Goal: Book appointment/travel/reservation

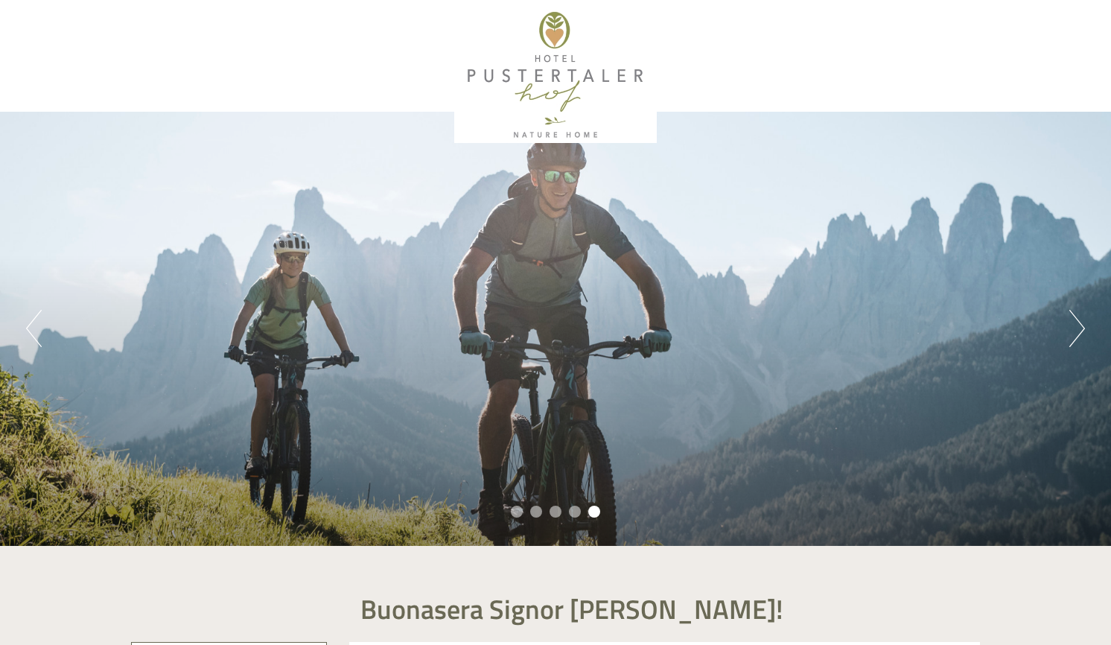
click at [1076, 333] on button "Next" at bounding box center [1077, 328] width 16 height 37
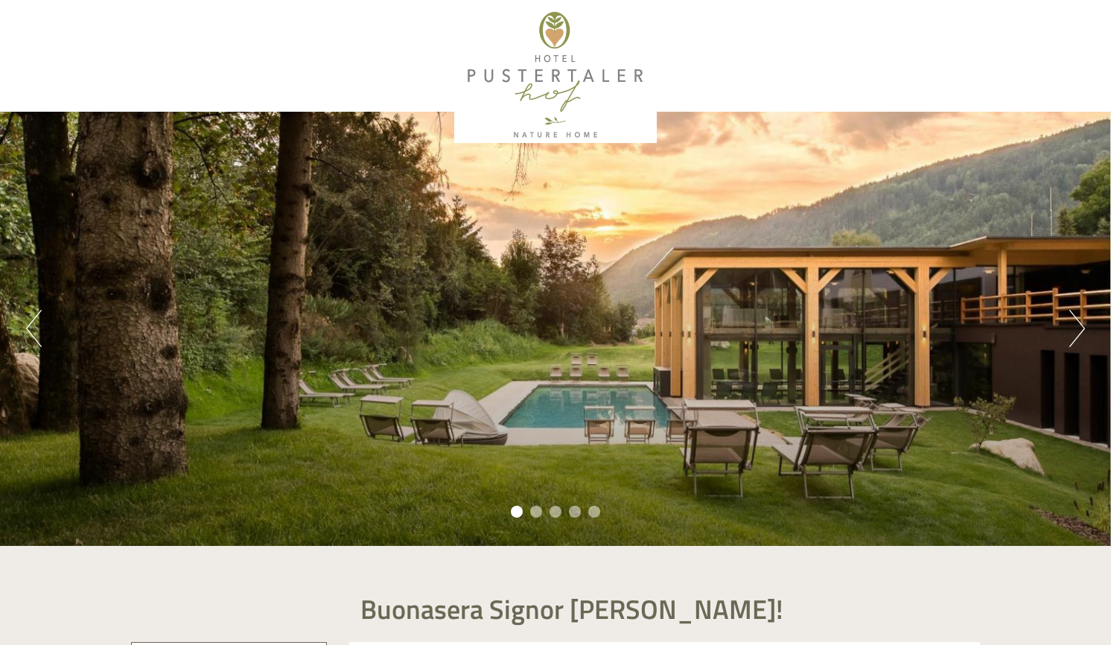
click at [1076, 333] on button "Next" at bounding box center [1077, 328] width 16 height 37
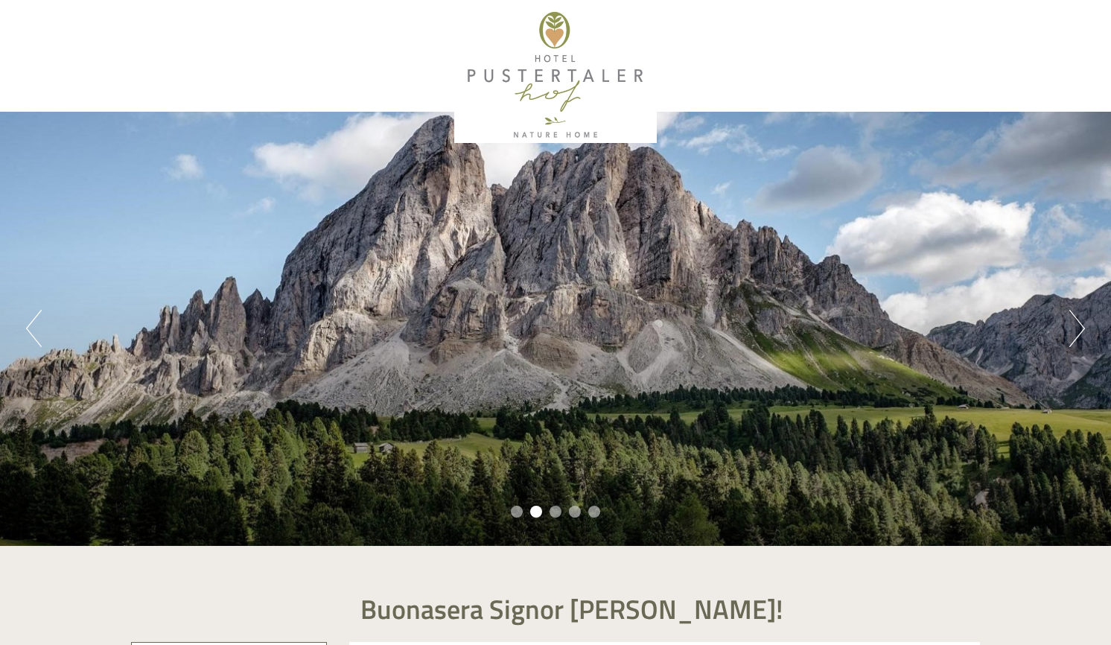
click at [1076, 333] on button "Next" at bounding box center [1077, 328] width 16 height 37
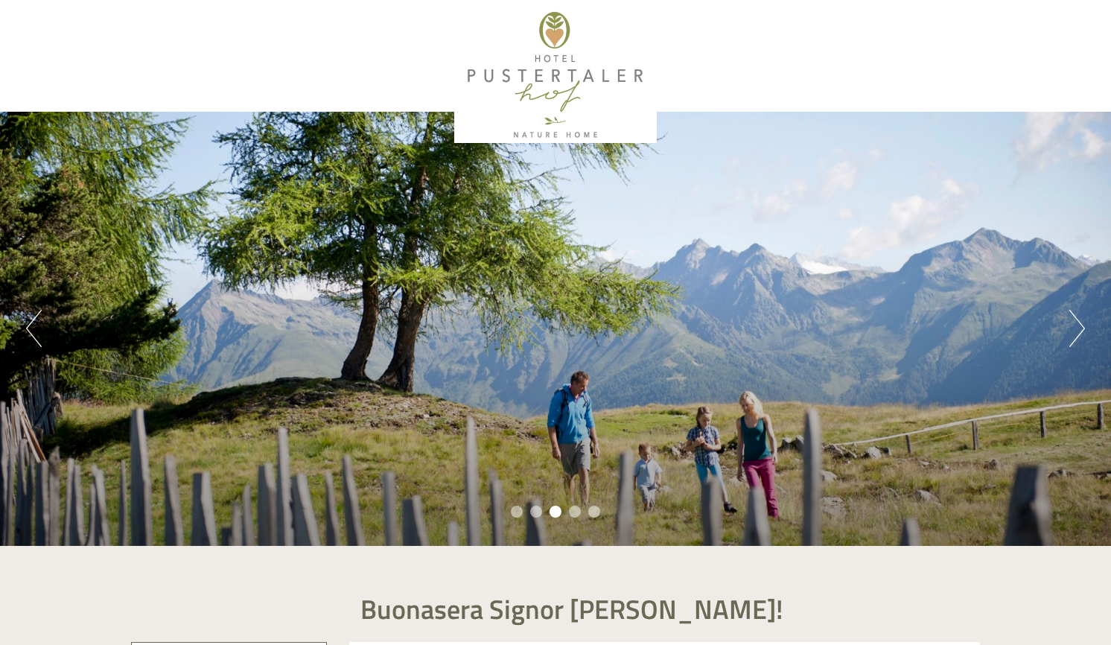
click at [1076, 333] on button "Next" at bounding box center [1077, 328] width 16 height 37
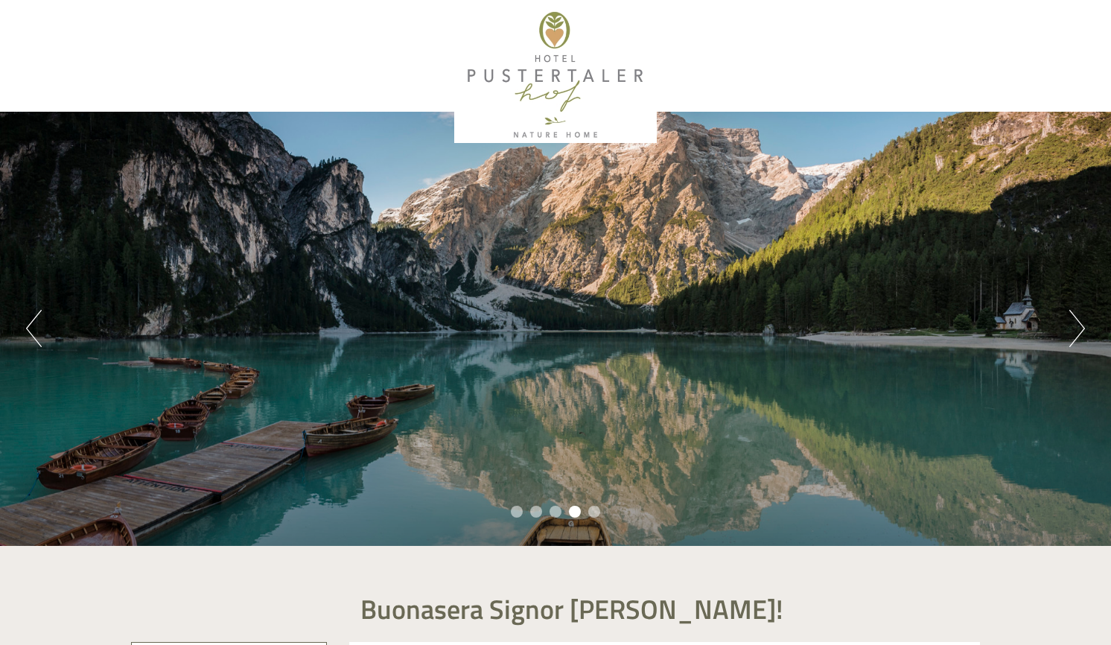
click at [1076, 333] on button "Next" at bounding box center [1077, 328] width 16 height 37
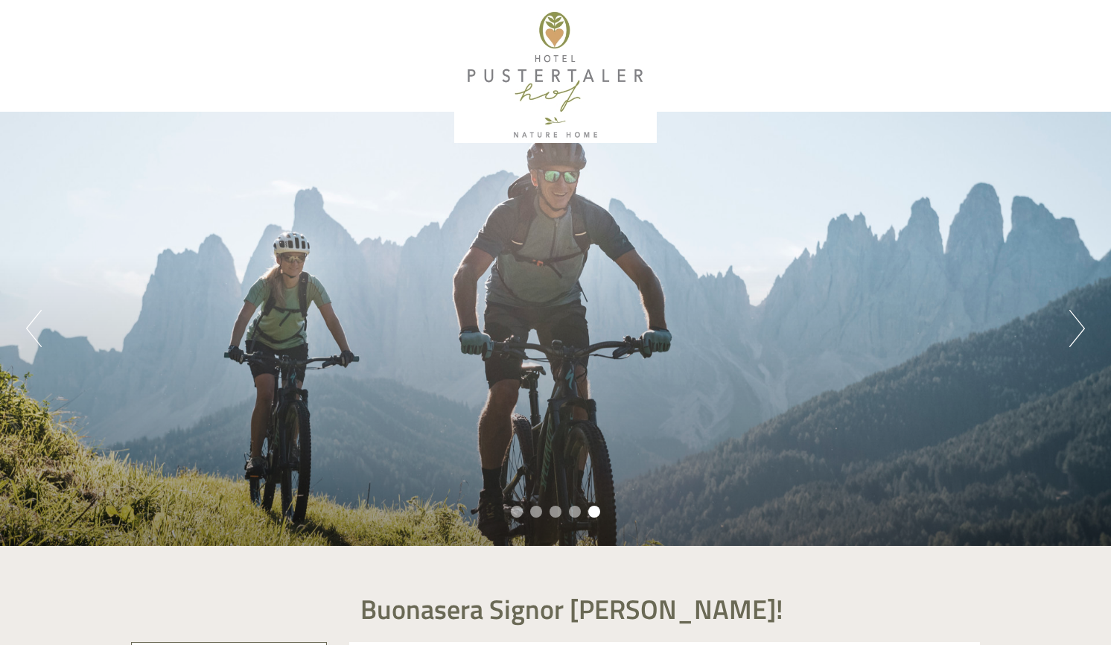
click at [1076, 333] on button "Next" at bounding box center [1077, 328] width 16 height 37
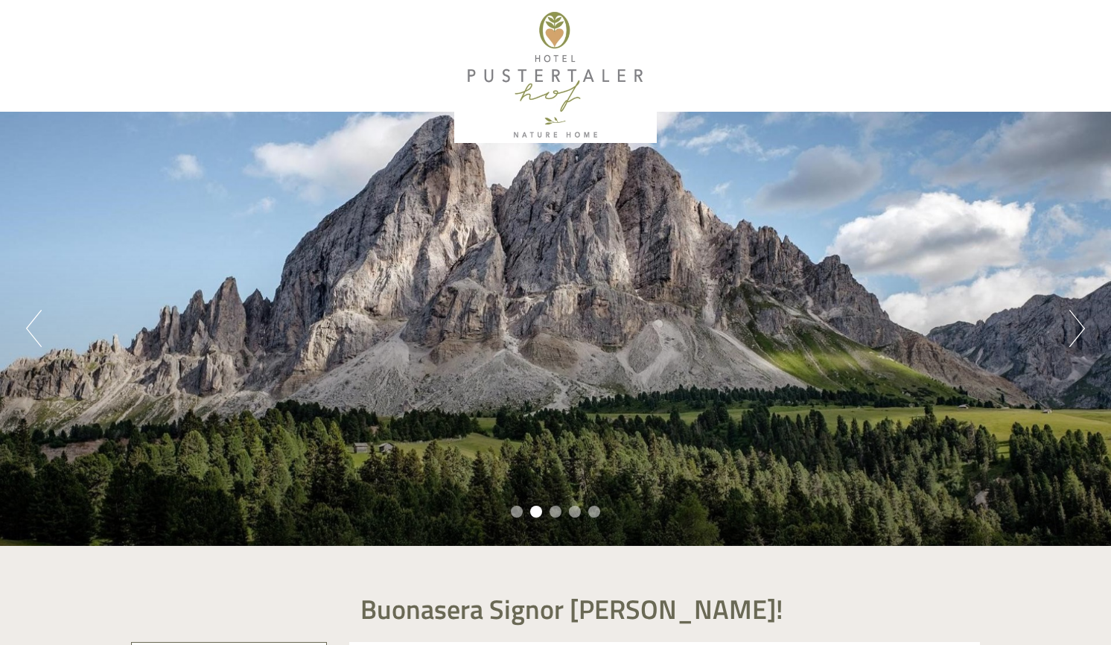
click at [1081, 327] on button "Next" at bounding box center [1077, 328] width 16 height 37
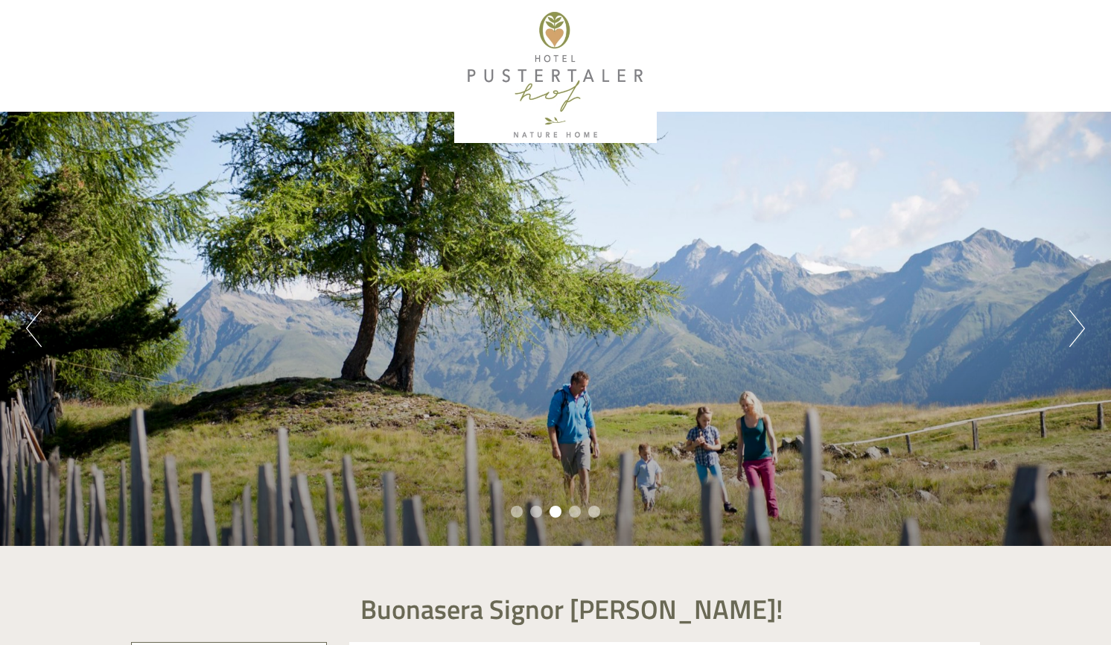
click at [1081, 327] on button "Next" at bounding box center [1077, 328] width 16 height 37
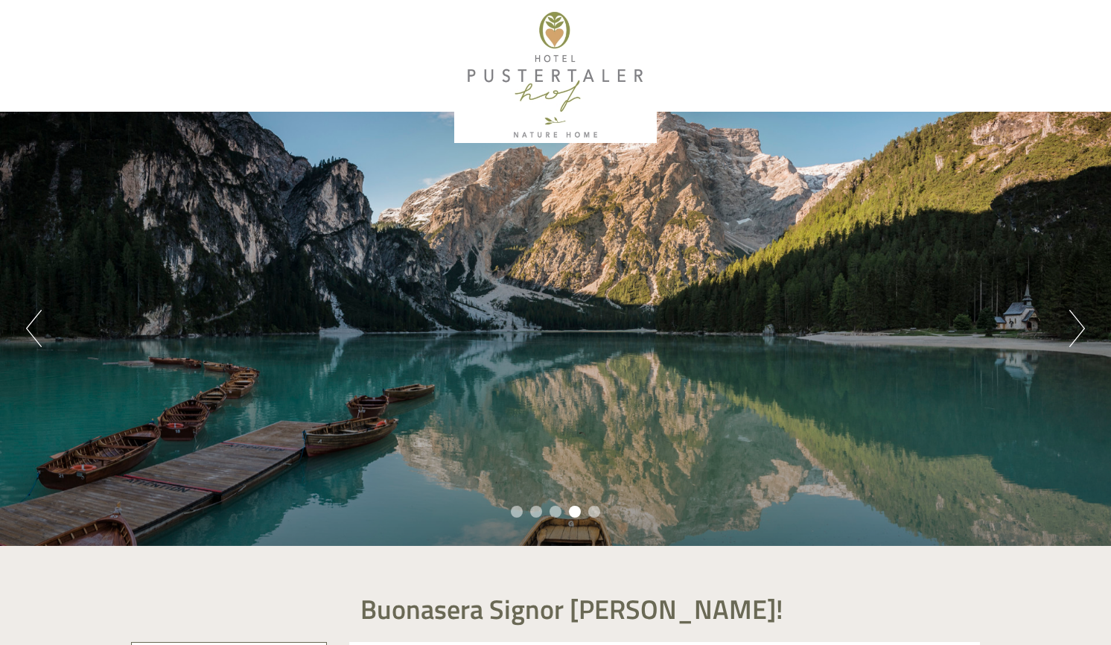
click at [1081, 327] on button "Next" at bounding box center [1077, 328] width 16 height 37
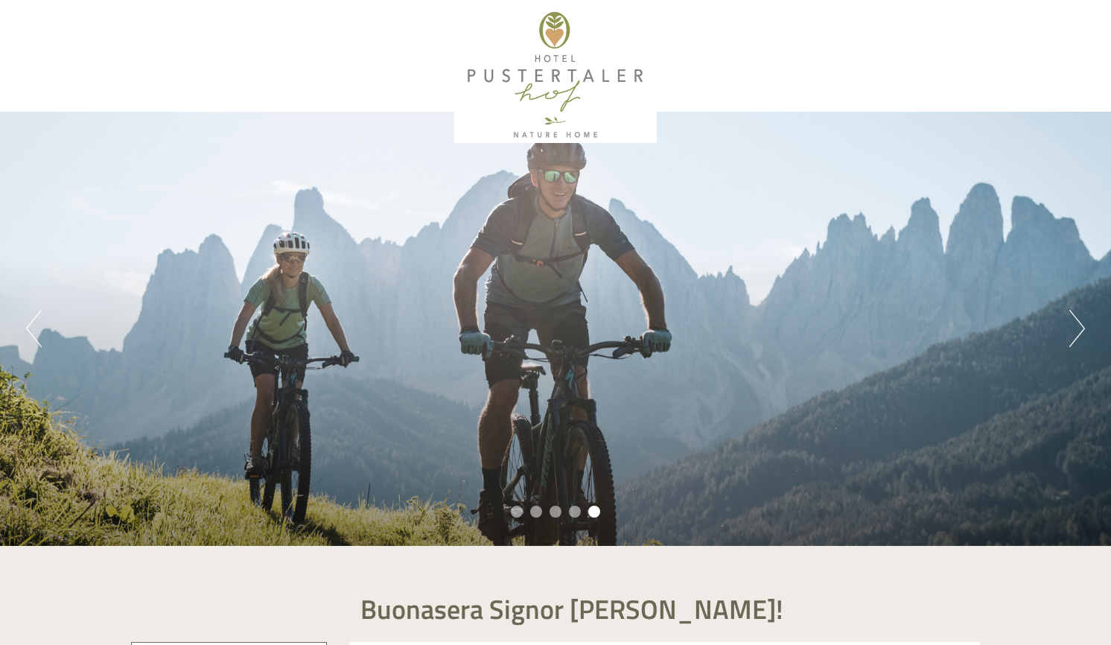
click at [1081, 327] on button "Next" at bounding box center [1077, 328] width 16 height 37
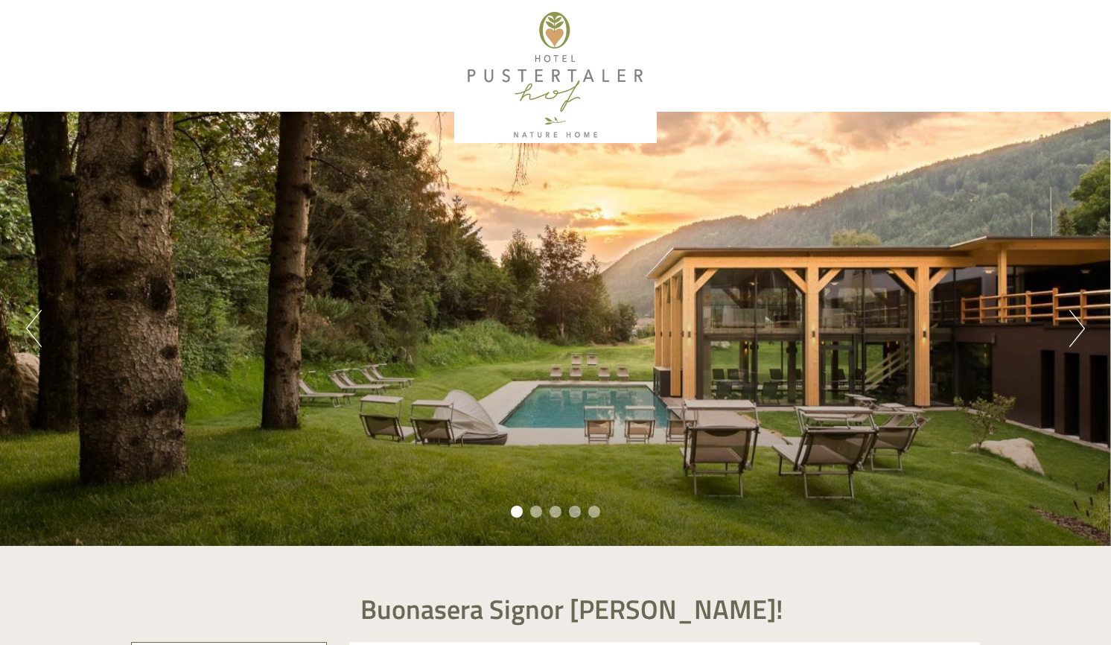
click at [1081, 327] on button "Next" at bounding box center [1077, 328] width 16 height 37
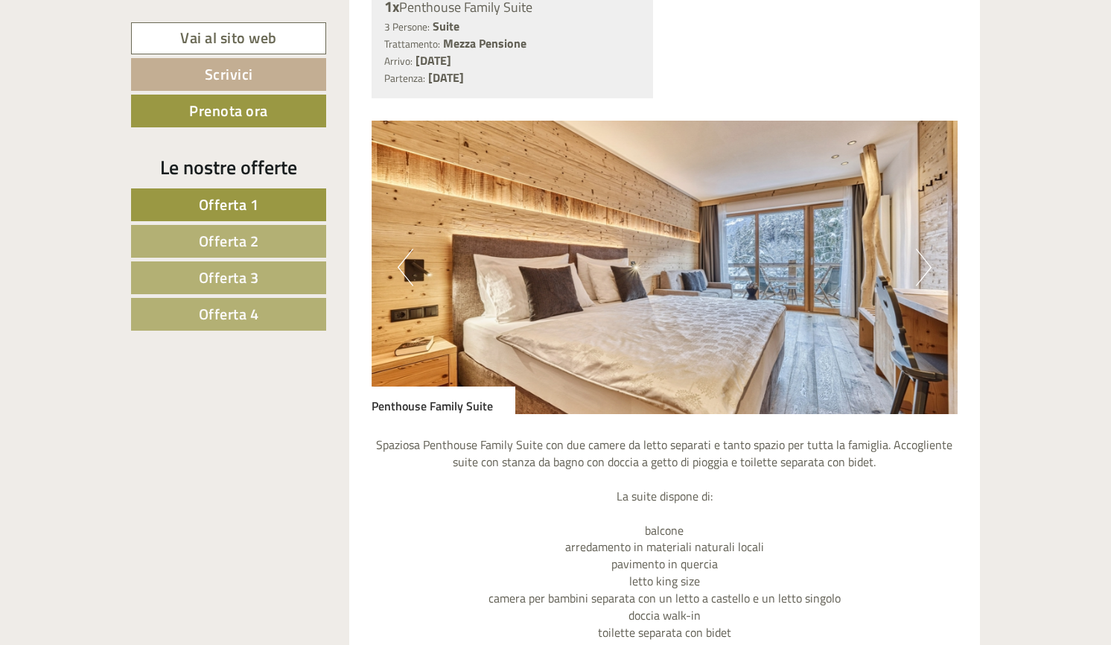
scroll to position [950, 0]
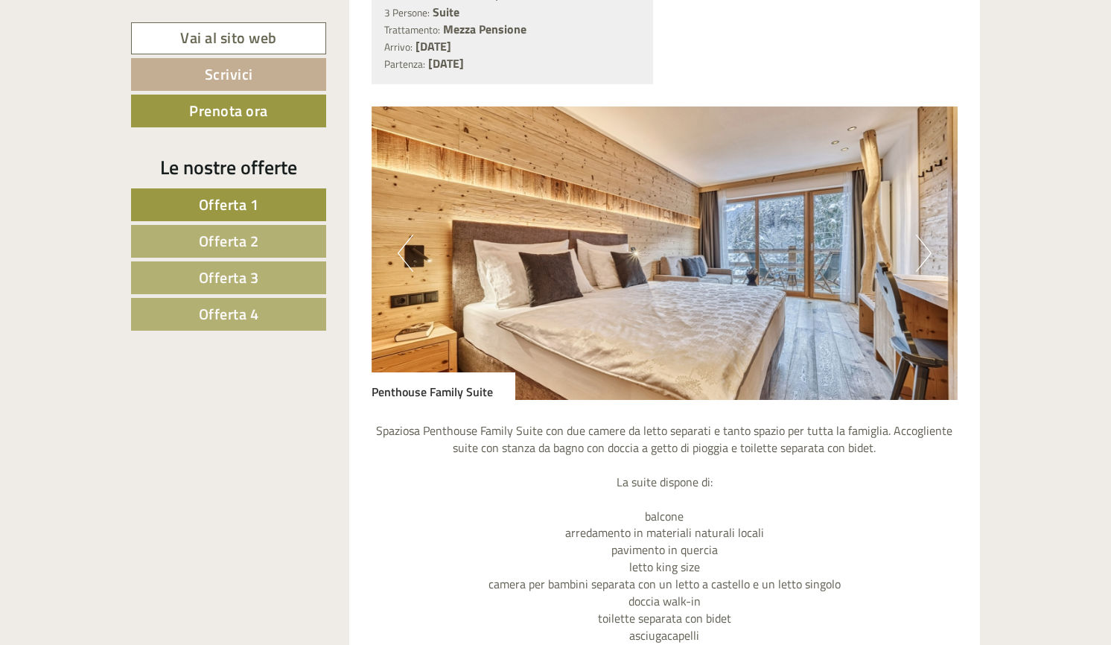
click at [925, 259] on button "Next" at bounding box center [924, 253] width 16 height 37
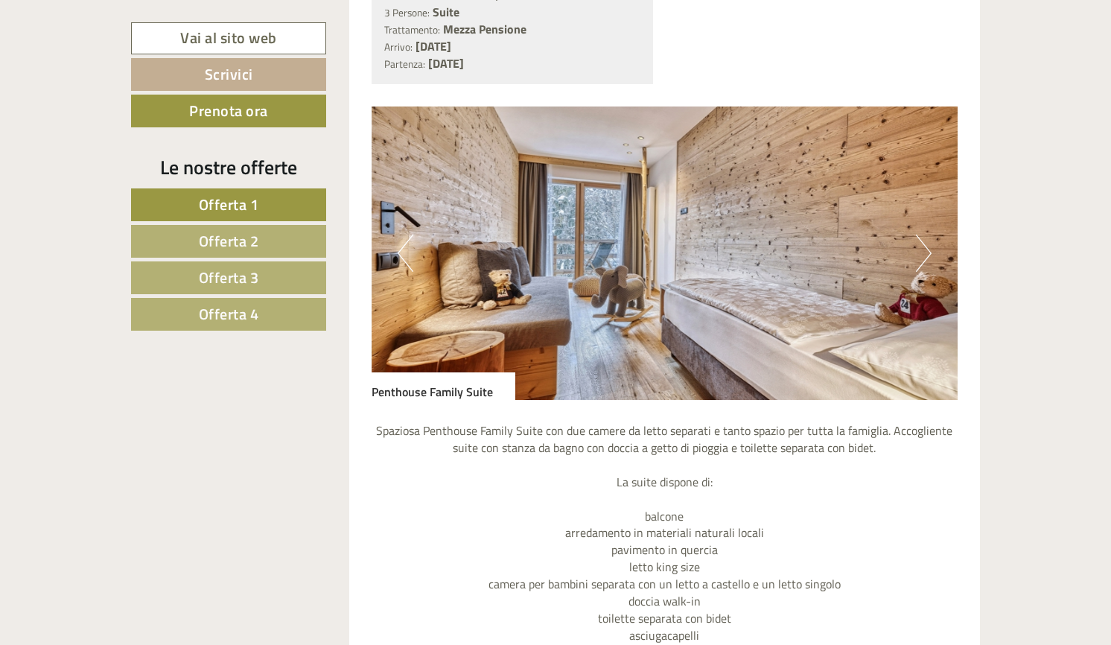
click at [925, 259] on button "Next" at bounding box center [924, 253] width 16 height 37
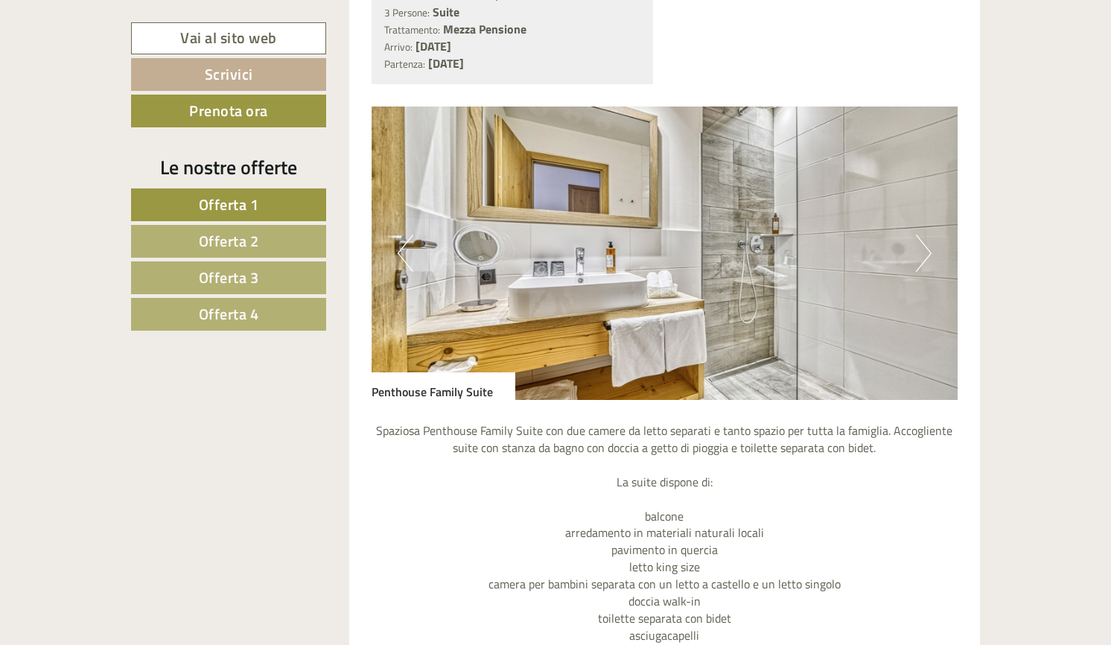
click at [925, 259] on button "Next" at bounding box center [924, 253] width 16 height 37
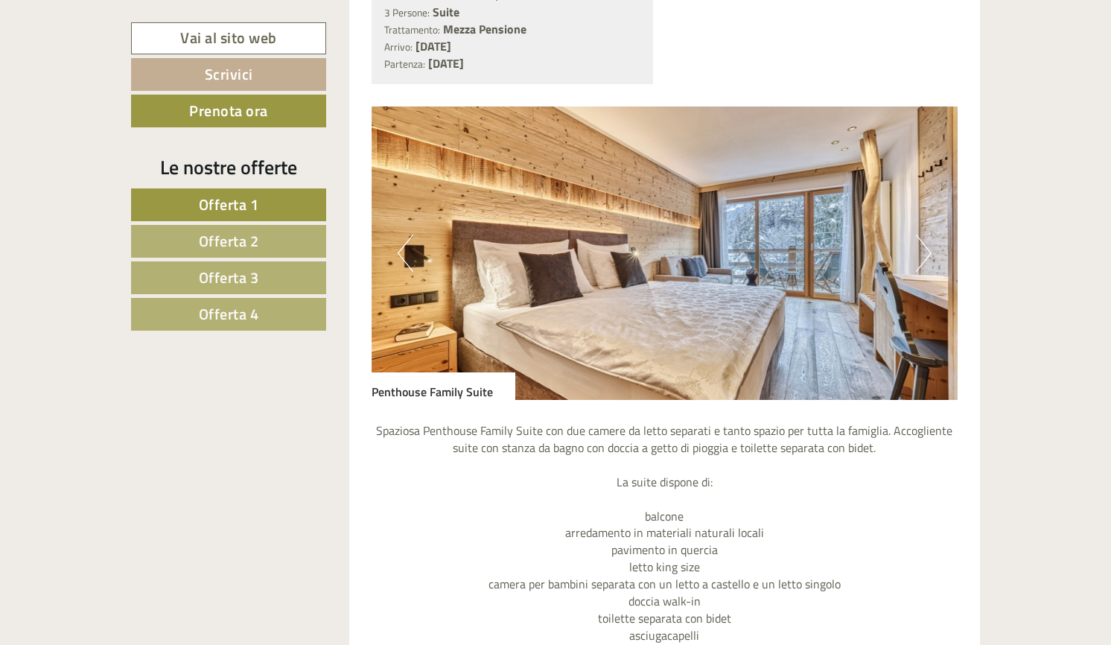
click at [925, 259] on button "Next" at bounding box center [924, 253] width 16 height 37
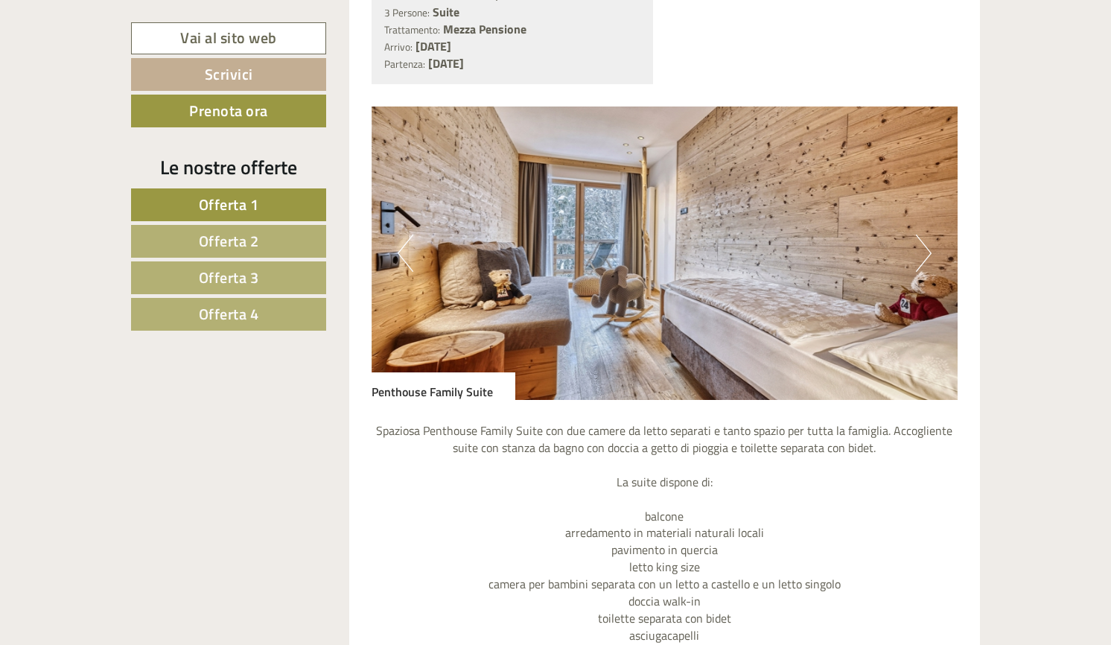
click at [925, 259] on button "Next" at bounding box center [924, 253] width 16 height 37
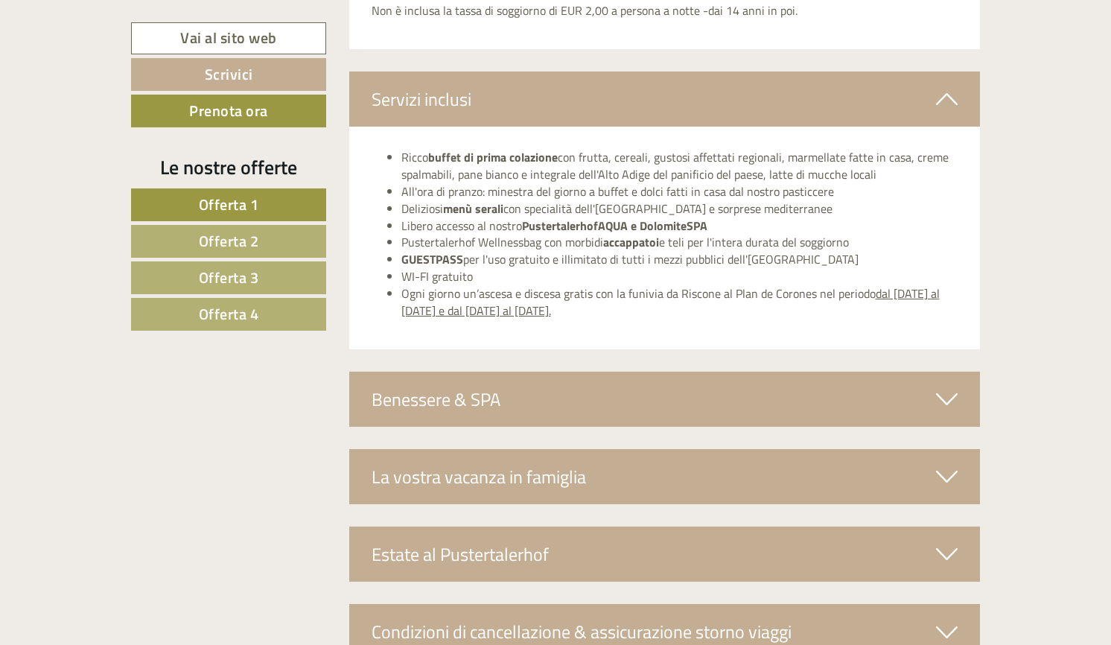
scroll to position [4999, 0]
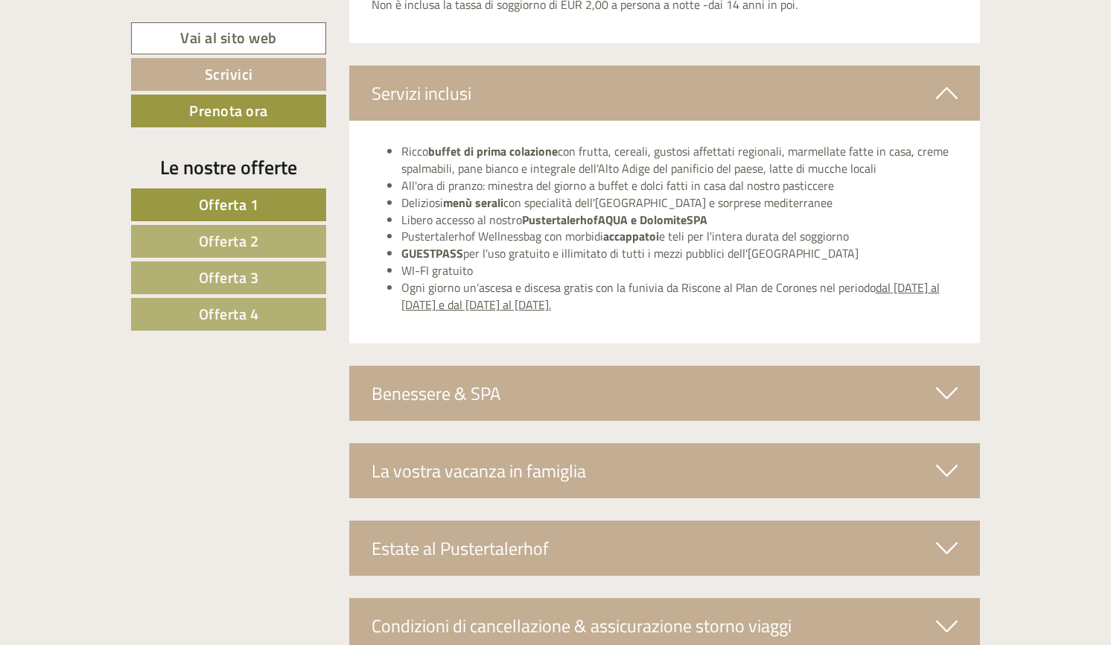
click at [947, 398] on icon at bounding box center [947, 393] width 22 height 25
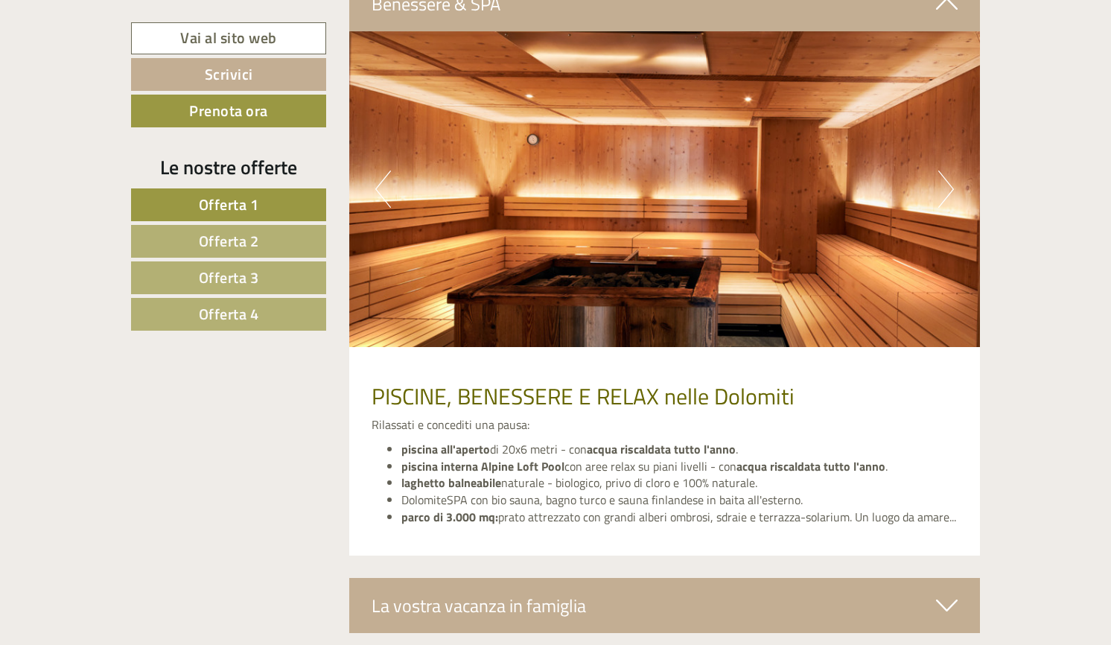
scroll to position [5361, 0]
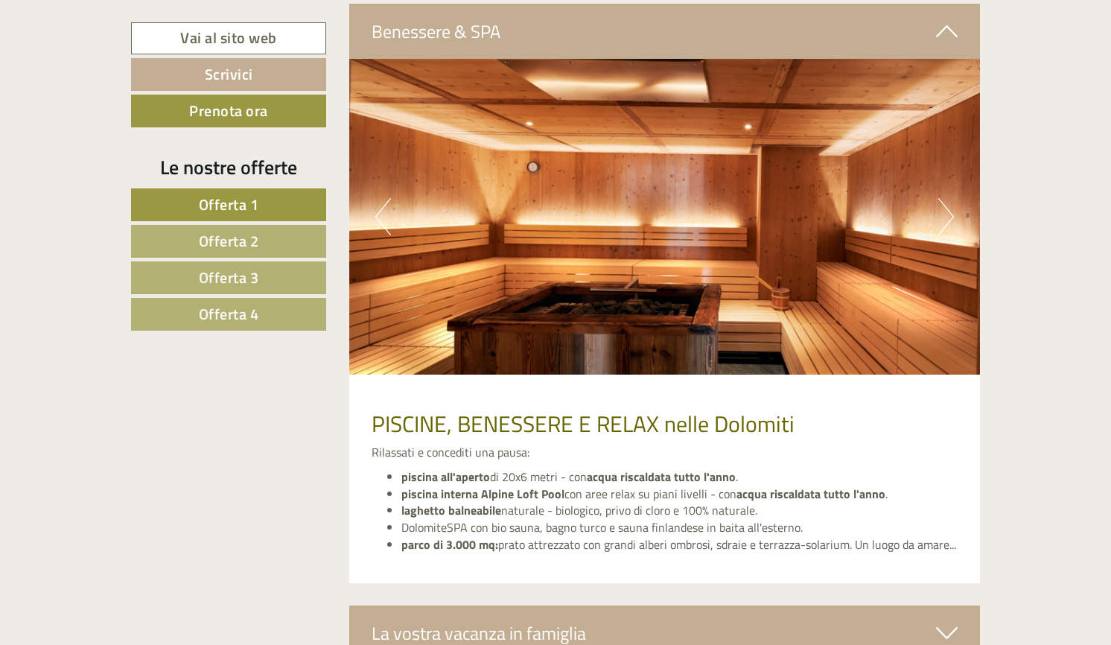
click at [947, 232] on button "Next" at bounding box center [946, 216] width 16 height 37
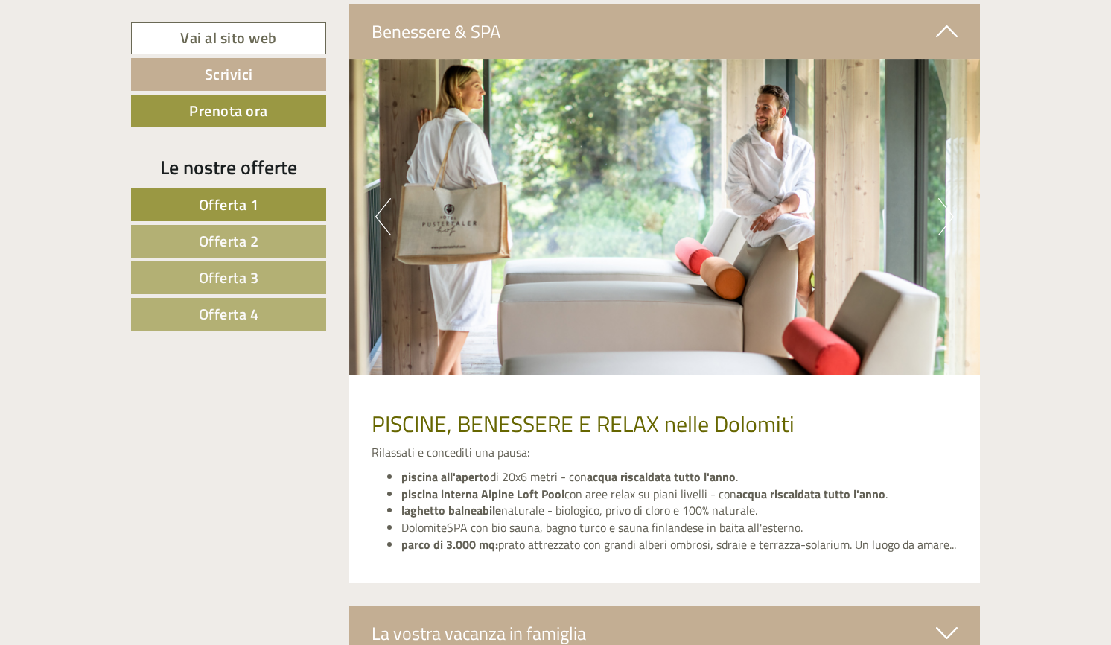
click at [947, 232] on button "Next" at bounding box center [946, 216] width 16 height 37
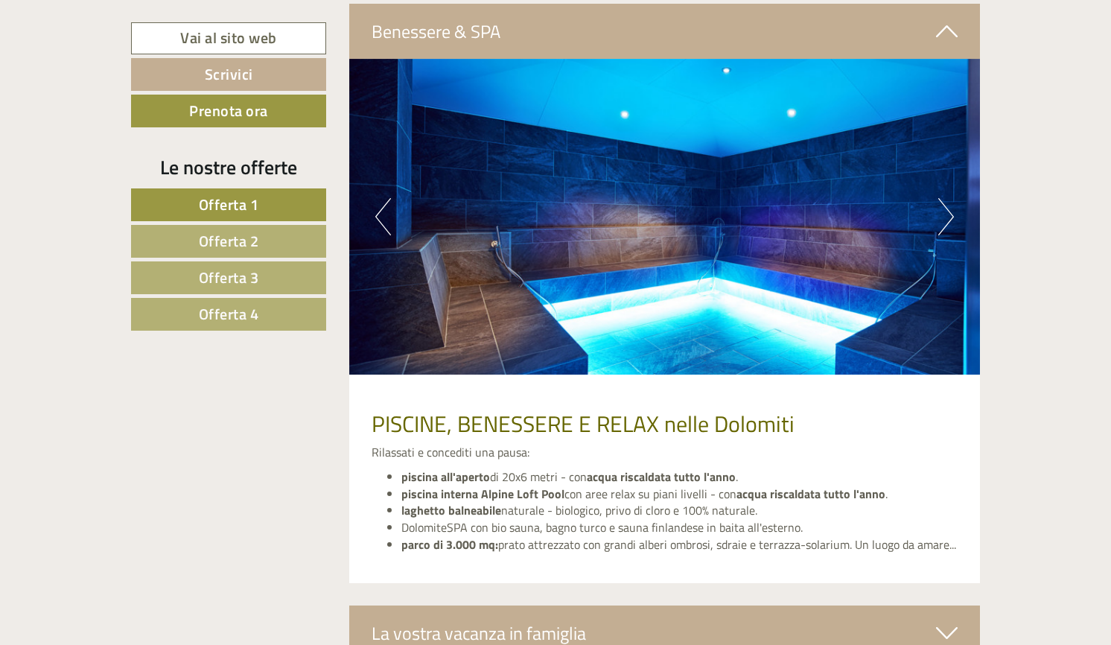
click at [947, 232] on button "Next" at bounding box center [946, 216] width 16 height 37
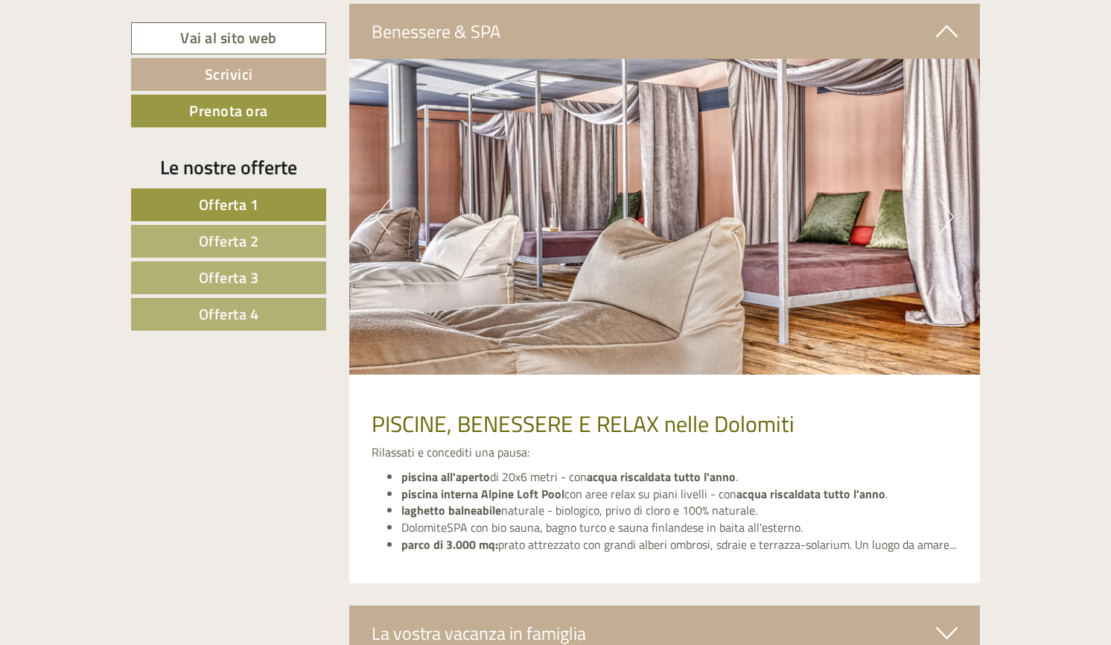
click at [947, 232] on button "Next" at bounding box center [946, 216] width 16 height 37
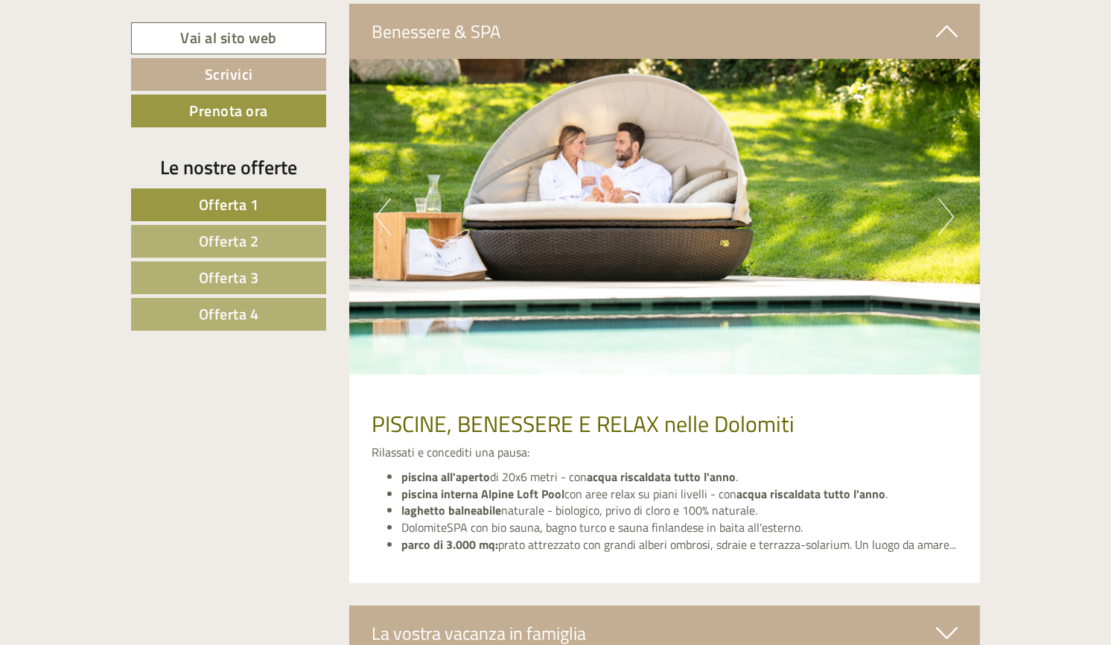
click at [947, 232] on button "Next" at bounding box center [946, 216] width 16 height 37
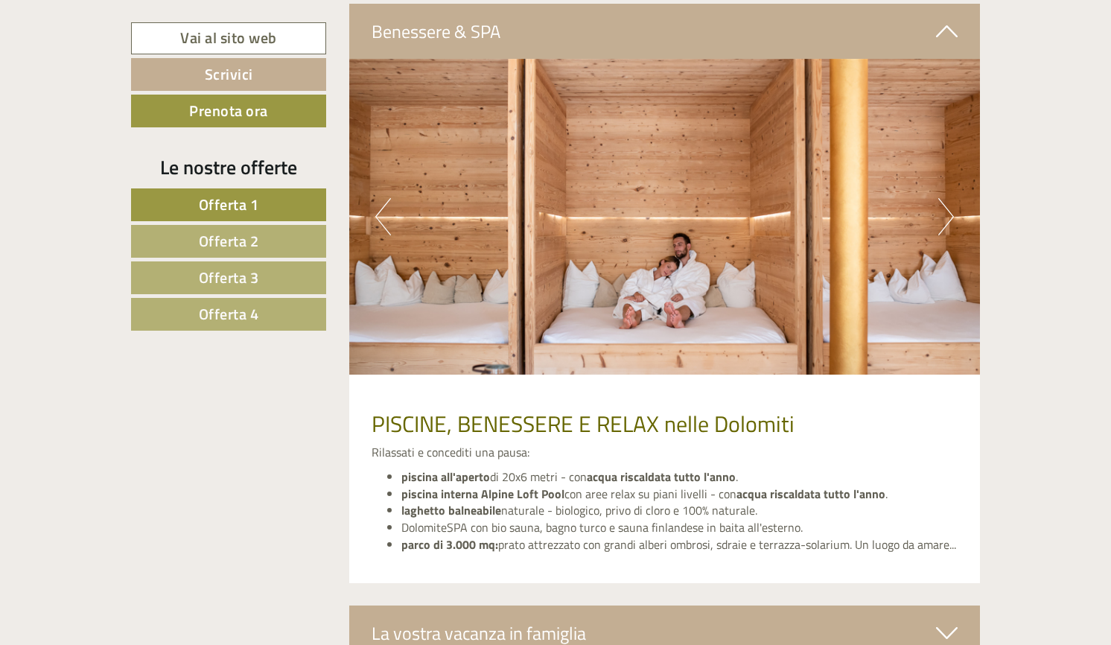
click at [947, 232] on button "Next" at bounding box center [946, 216] width 16 height 37
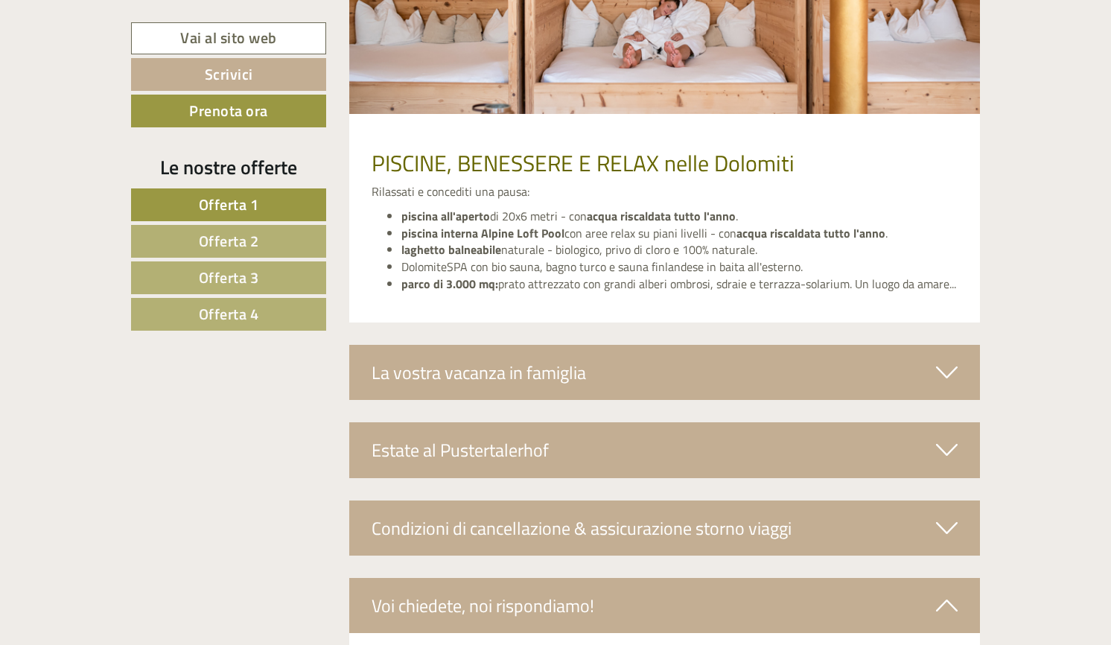
scroll to position [5627, 0]
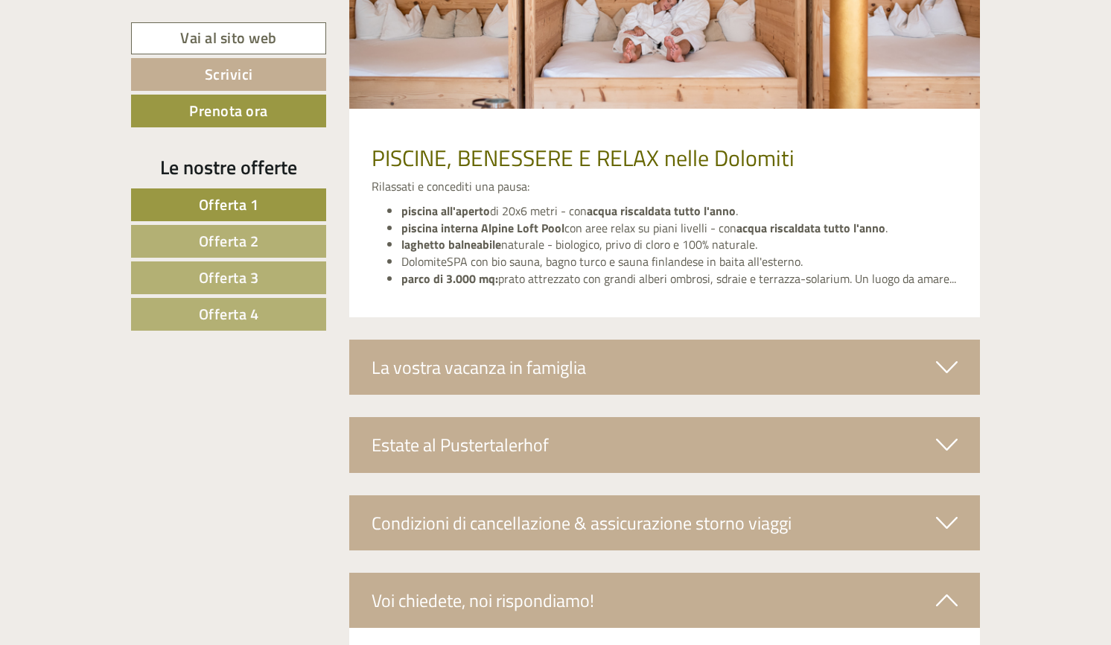
click at [792, 376] on div "La vostra vacanza in famiglia" at bounding box center [665, 367] width 632 height 55
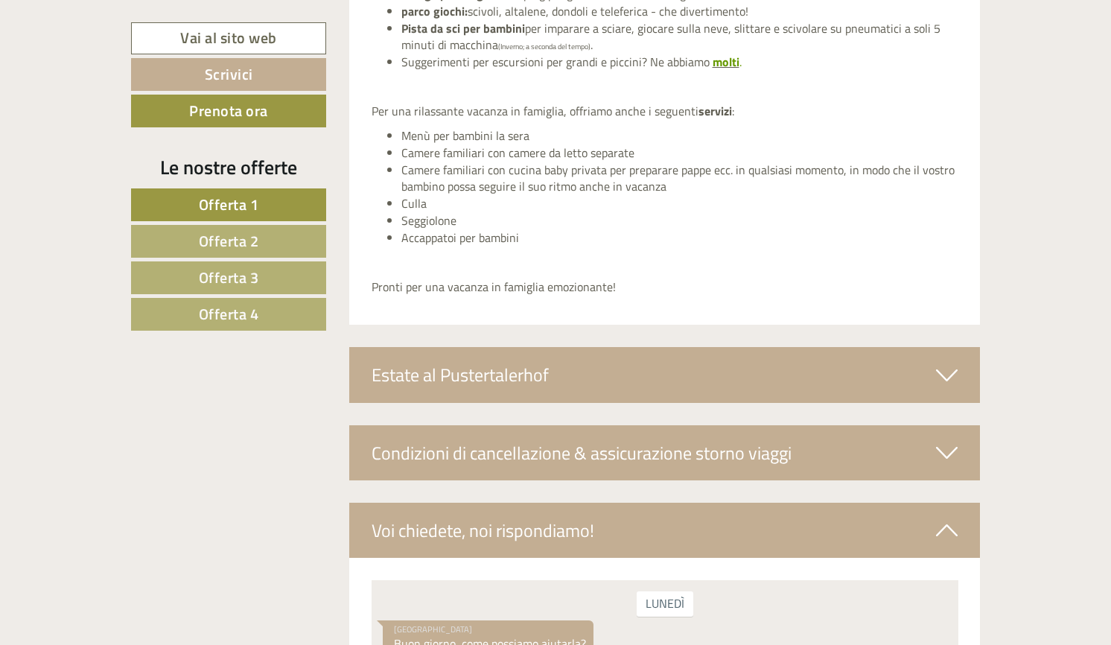
scroll to position [6131, 0]
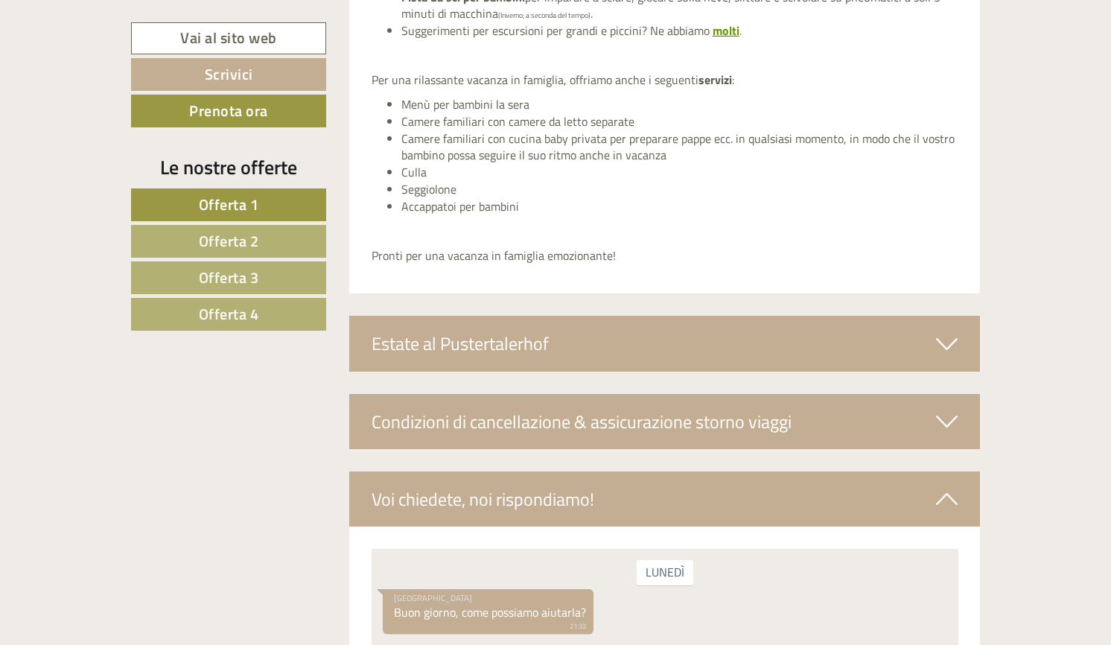
click at [714, 348] on div "Estate al Pustertalerhof" at bounding box center [665, 343] width 632 height 55
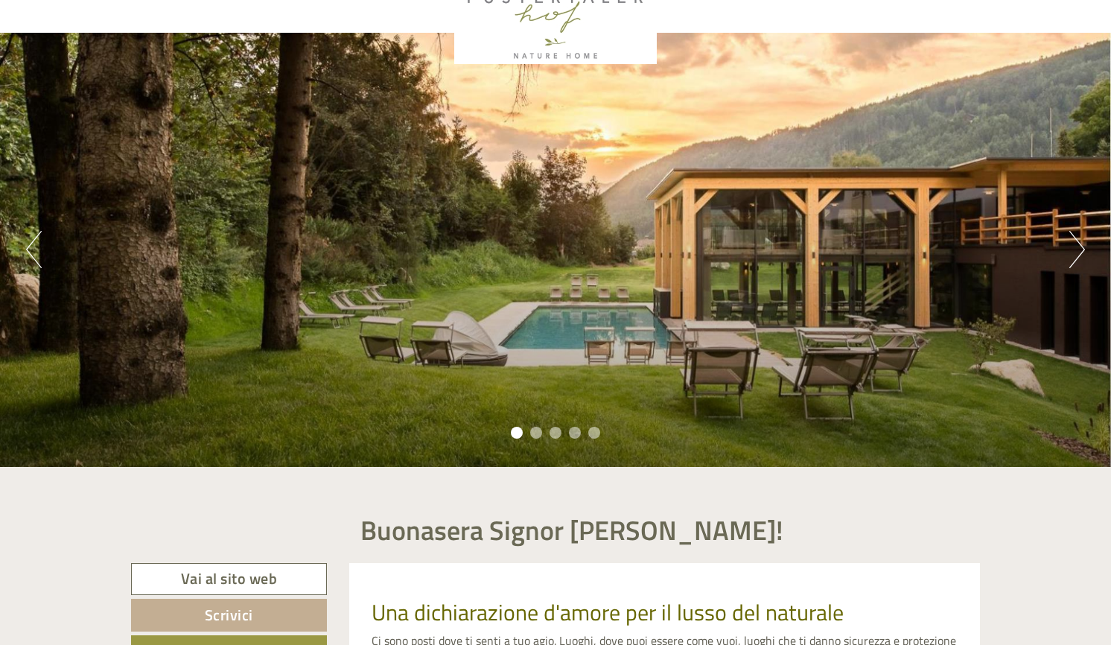
scroll to position [0, 0]
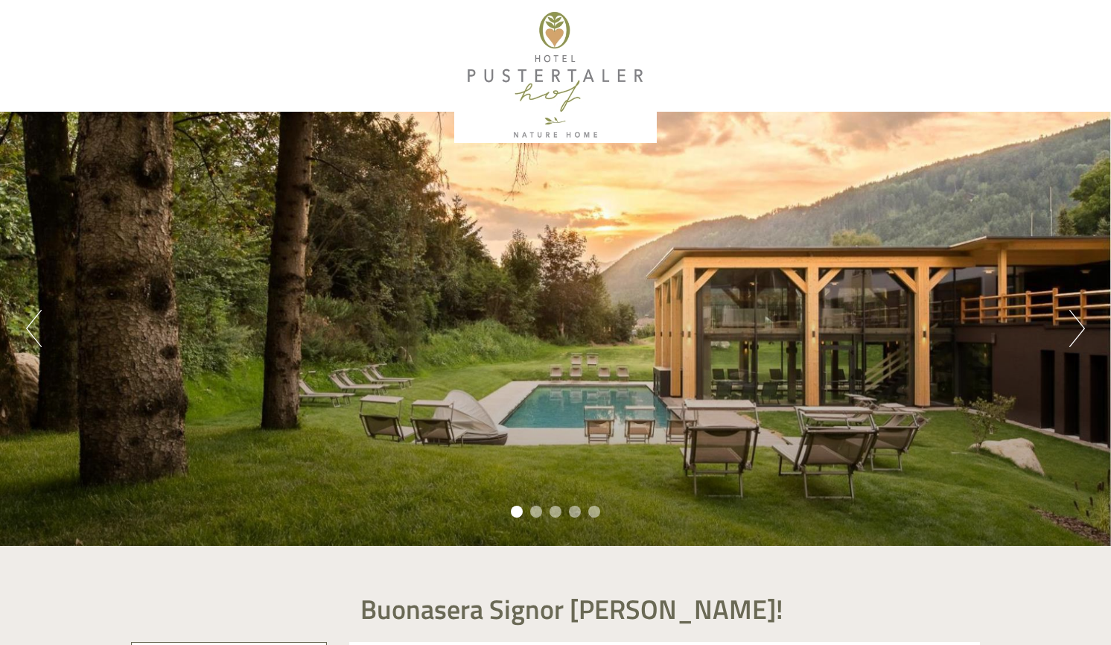
click at [1081, 334] on button "Next" at bounding box center [1077, 328] width 16 height 37
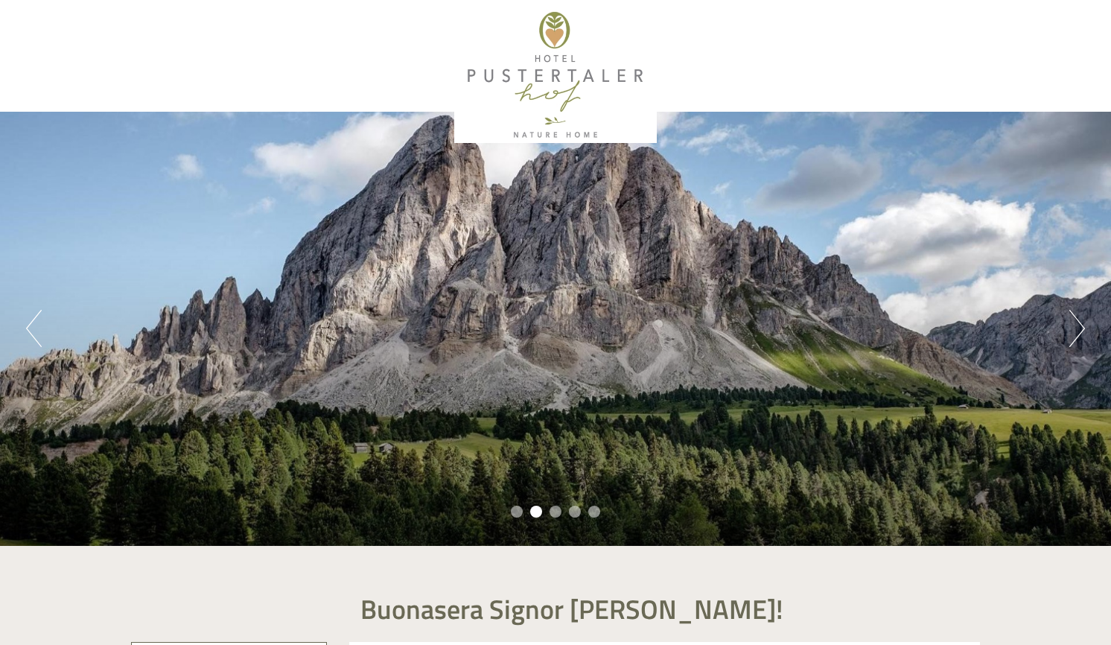
click at [1081, 334] on button "Next" at bounding box center [1077, 328] width 16 height 37
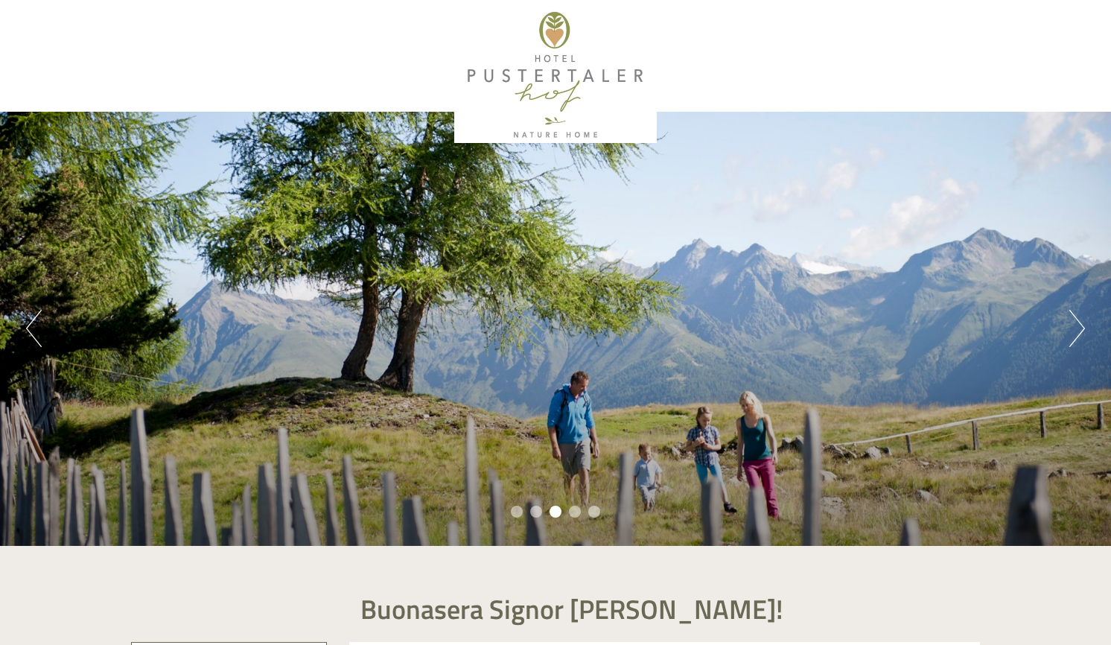
click at [1081, 334] on button "Next" at bounding box center [1077, 328] width 16 height 37
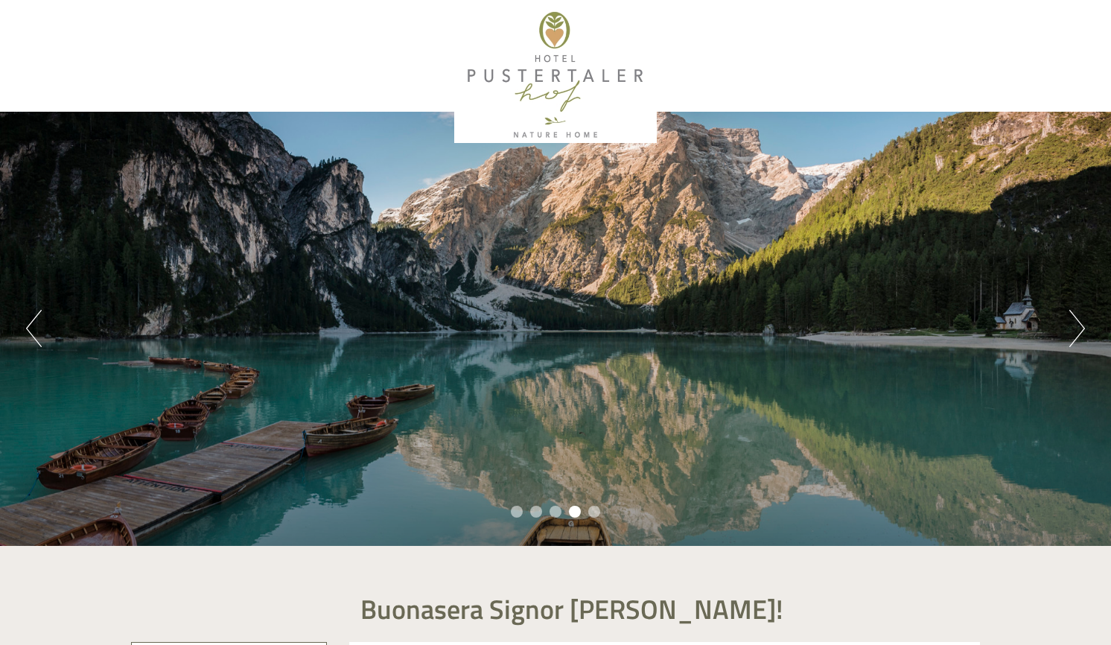
click at [1081, 334] on button "Next" at bounding box center [1077, 328] width 16 height 37
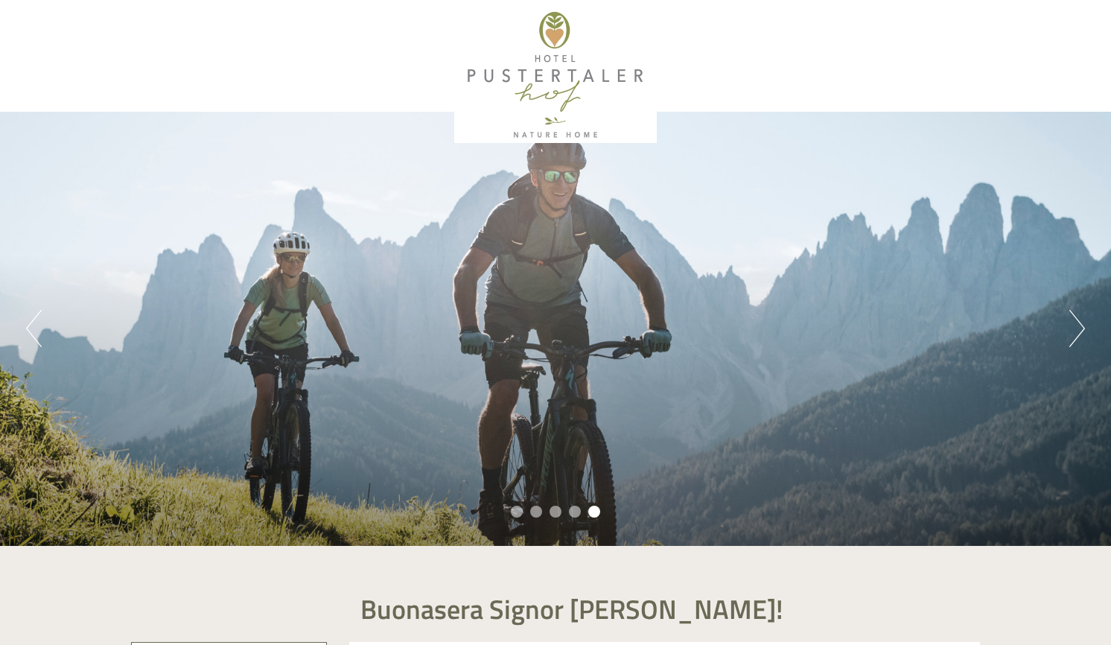
click at [1081, 334] on button "Next" at bounding box center [1077, 328] width 16 height 37
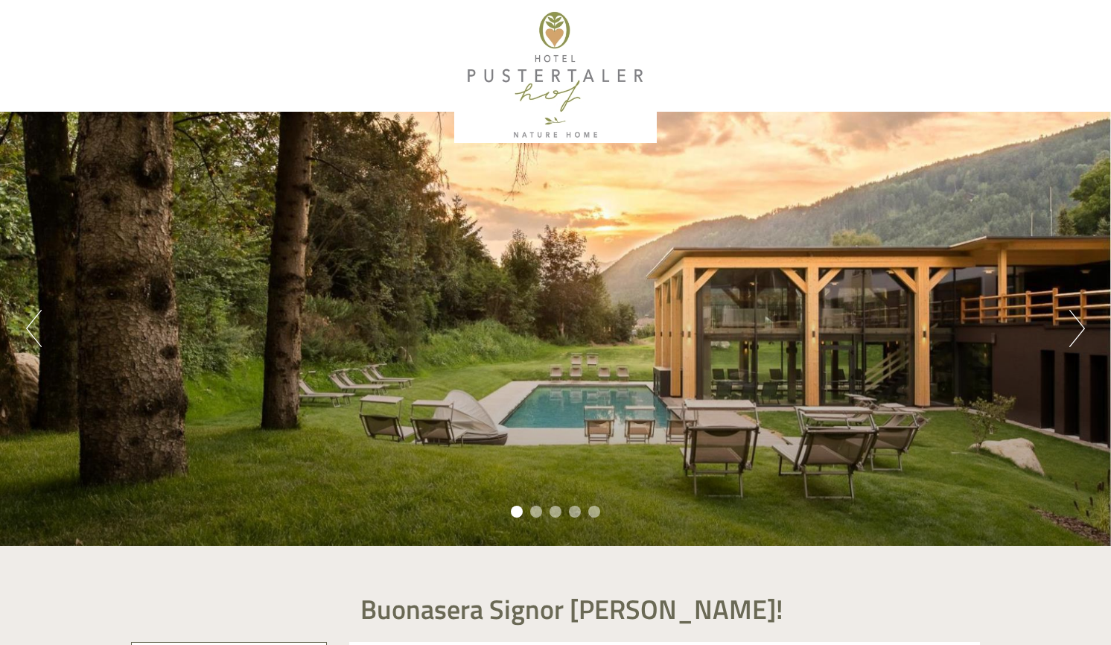
click at [1081, 334] on button "Next" at bounding box center [1077, 328] width 16 height 37
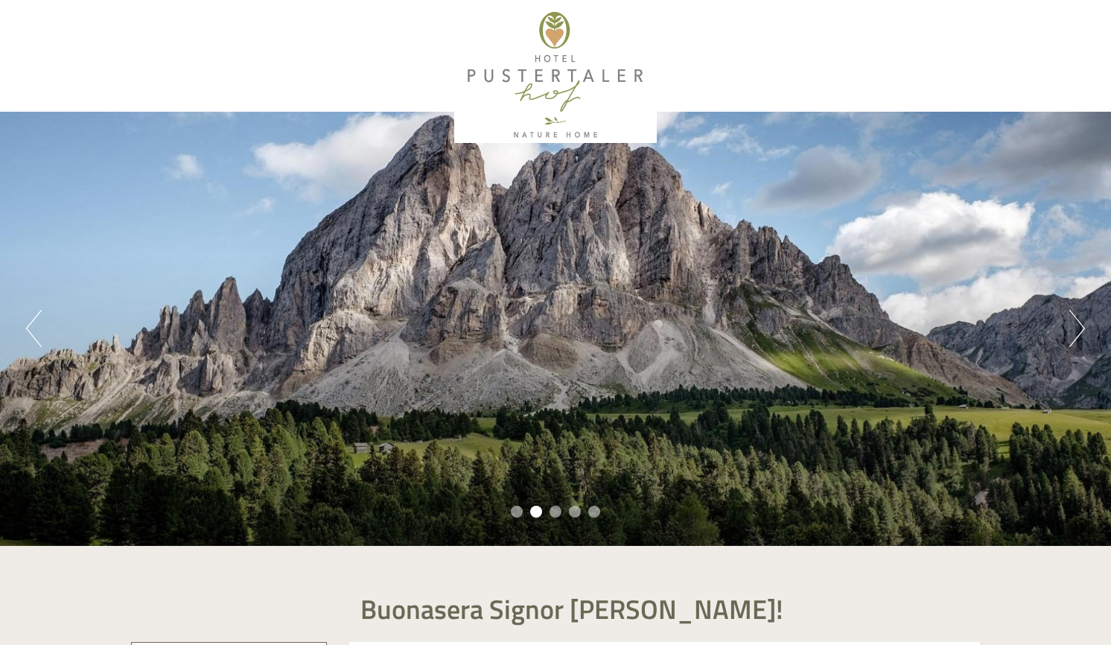
click at [1081, 334] on button "Next" at bounding box center [1077, 328] width 16 height 37
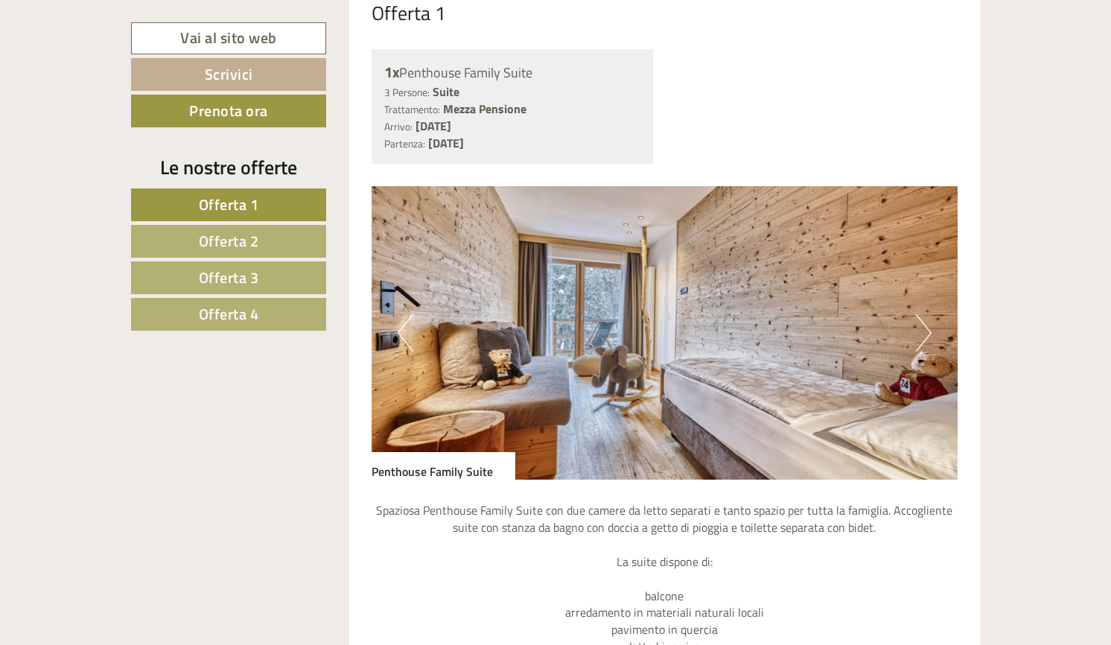
scroll to position [868, 0]
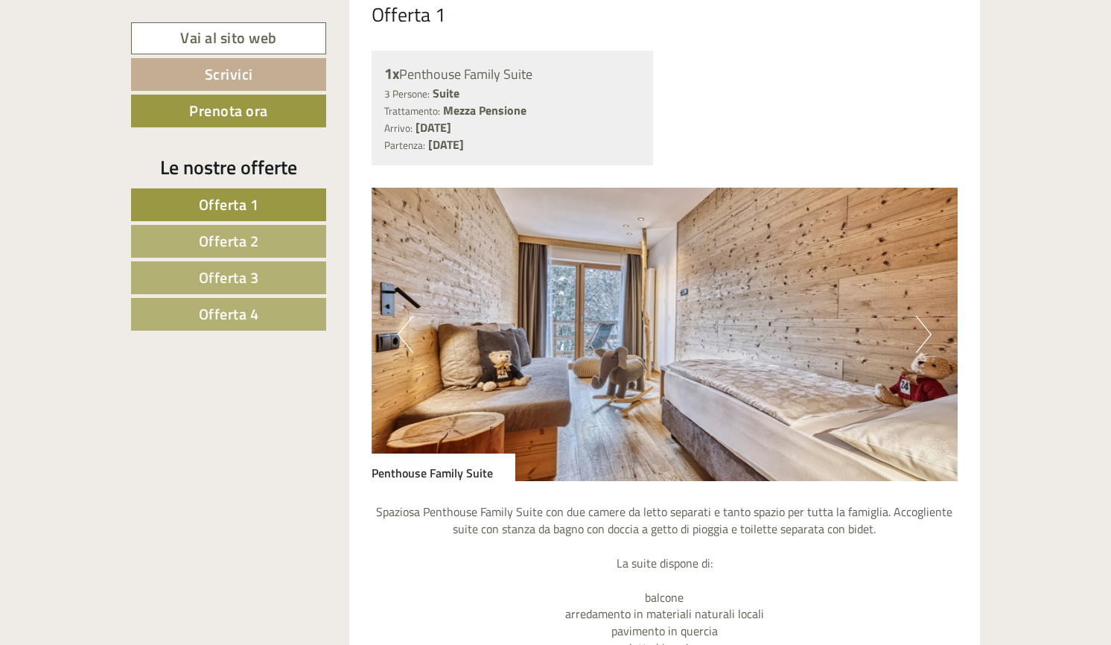
click at [925, 342] on button "Next" at bounding box center [924, 334] width 16 height 37
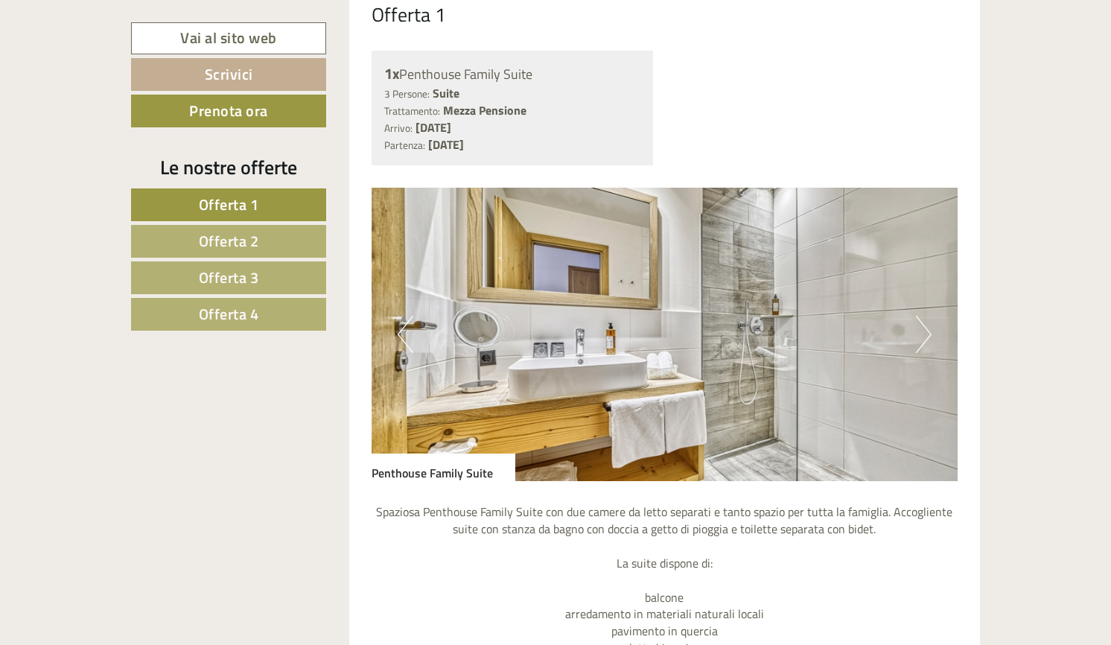
click at [925, 342] on button "Next" at bounding box center [924, 334] width 16 height 37
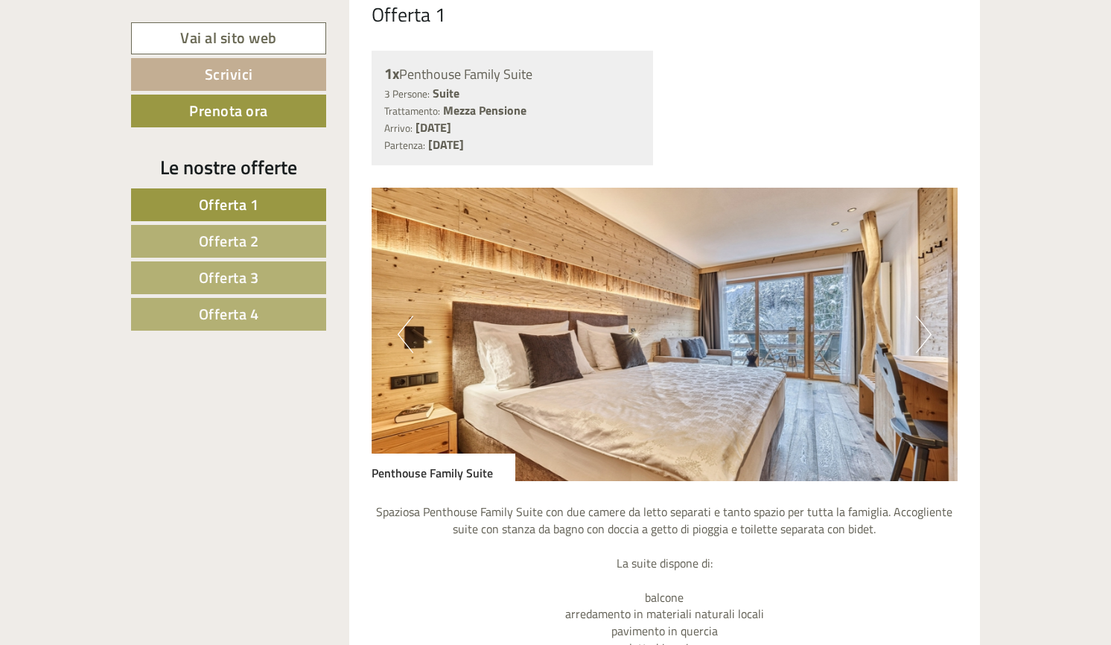
click at [925, 342] on button "Next" at bounding box center [924, 334] width 16 height 37
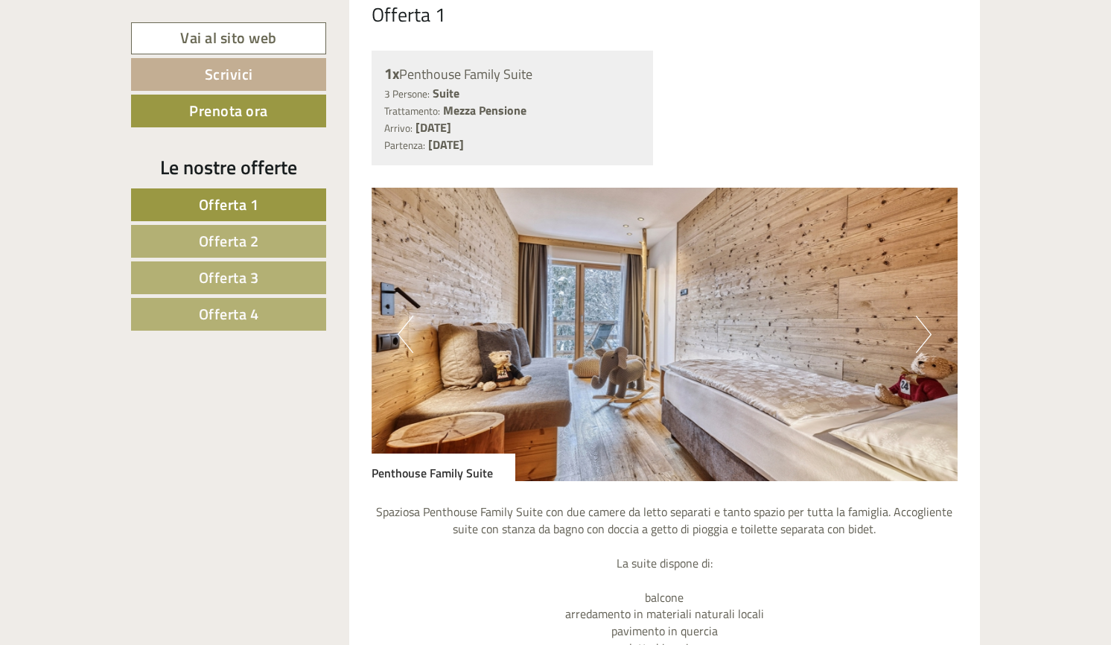
click at [925, 342] on button "Next" at bounding box center [924, 334] width 16 height 37
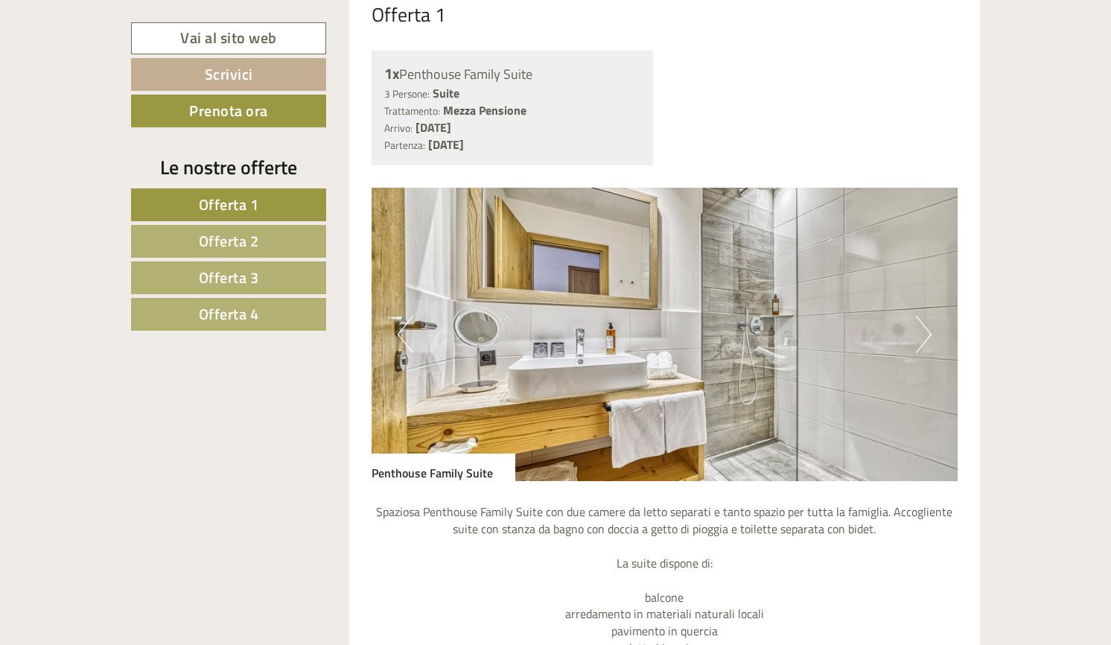
click at [925, 342] on button "Next" at bounding box center [924, 334] width 16 height 37
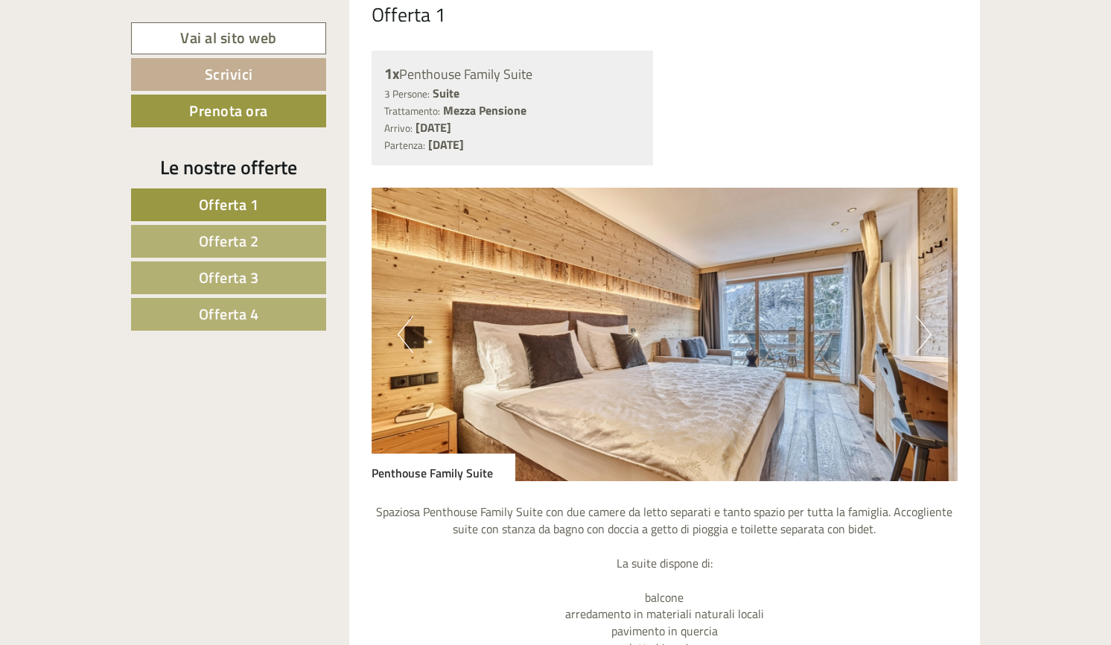
click at [925, 342] on button "Next" at bounding box center [924, 334] width 16 height 37
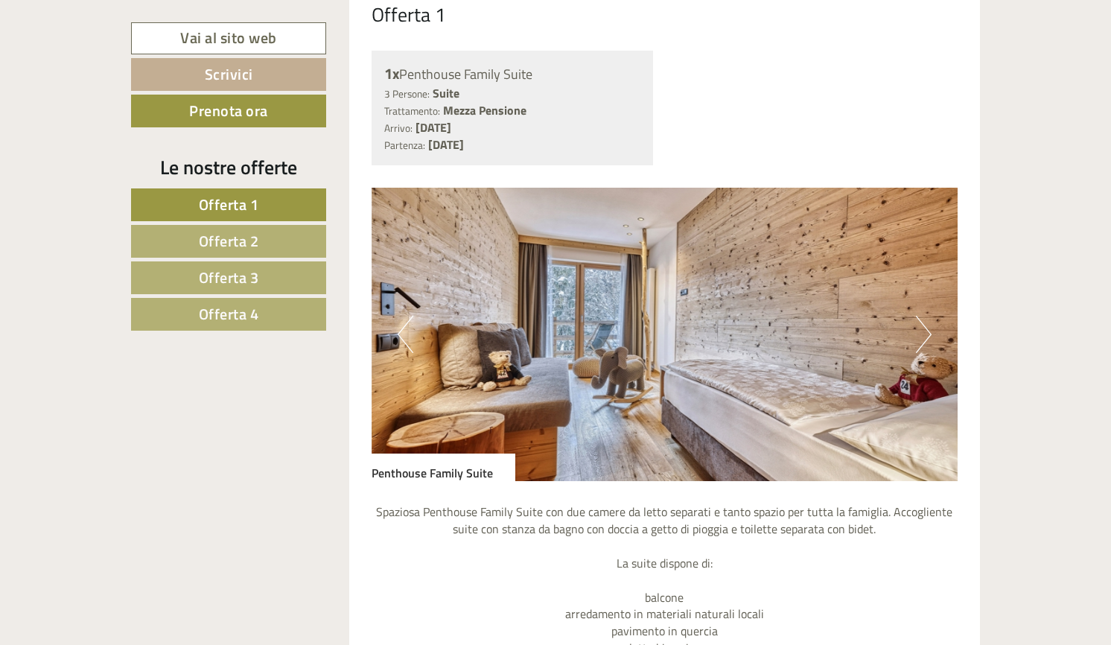
click at [925, 342] on button "Next" at bounding box center [924, 334] width 16 height 37
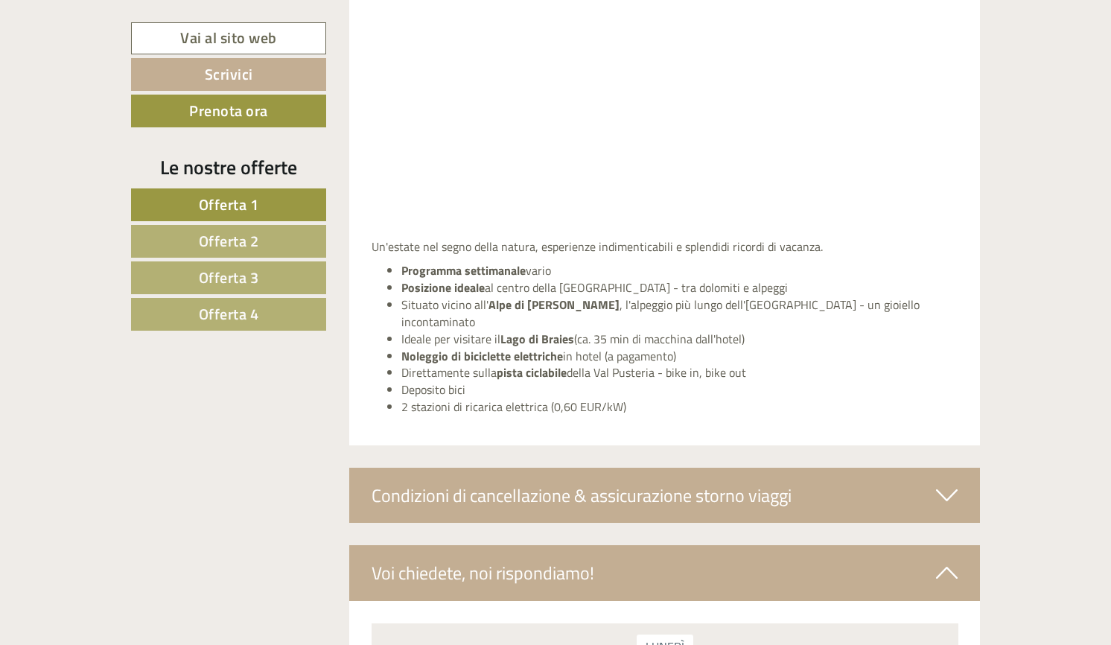
scroll to position [6641, 0]
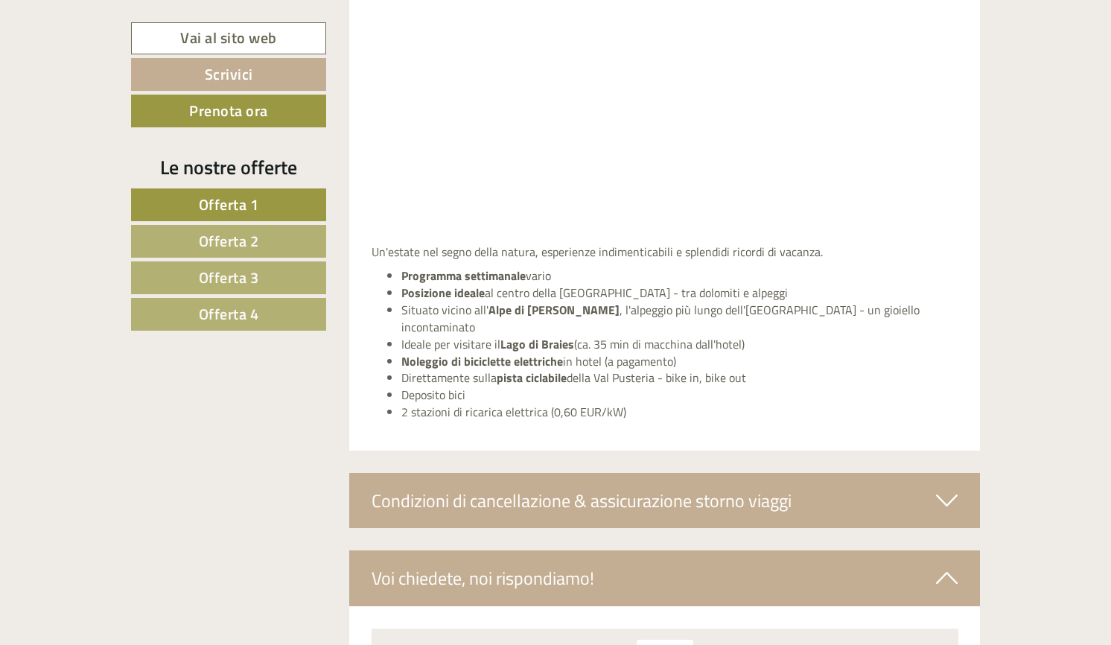
click at [605, 497] on div "Condizioni di cancellazione & assicurazione storno viaggi" at bounding box center [665, 500] width 632 height 55
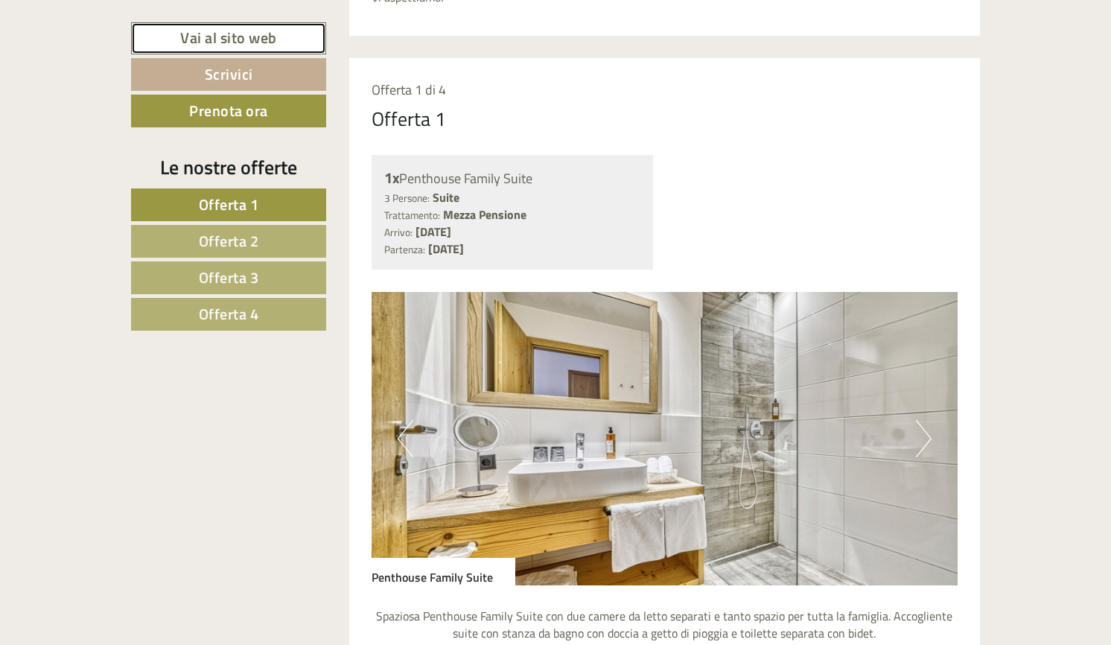
scroll to position [792, 0]
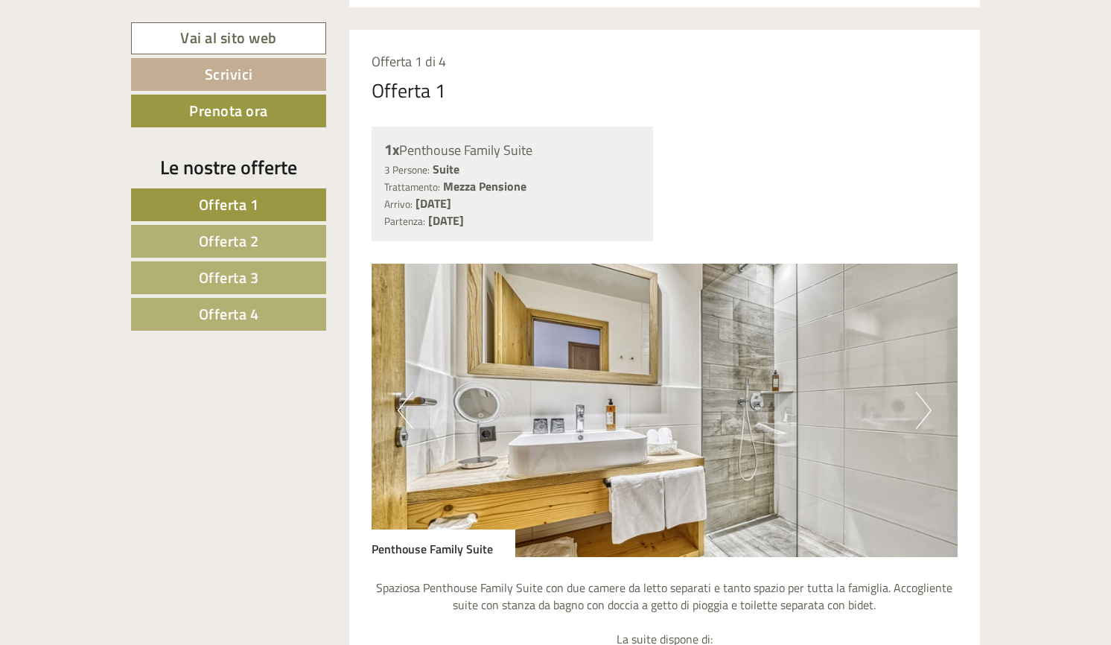
click at [921, 416] on button "Next" at bounding box center [924, 410] width 16 height 37
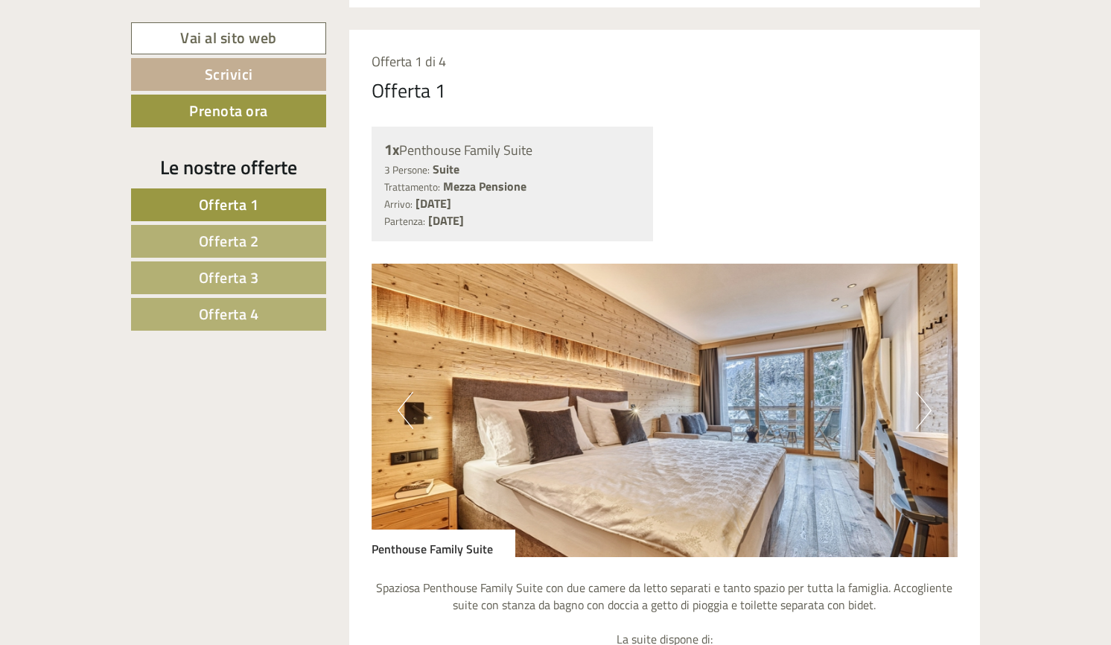
click at [921, 416] on button "Next" at bounding box center [924, 410] width 16 height 37
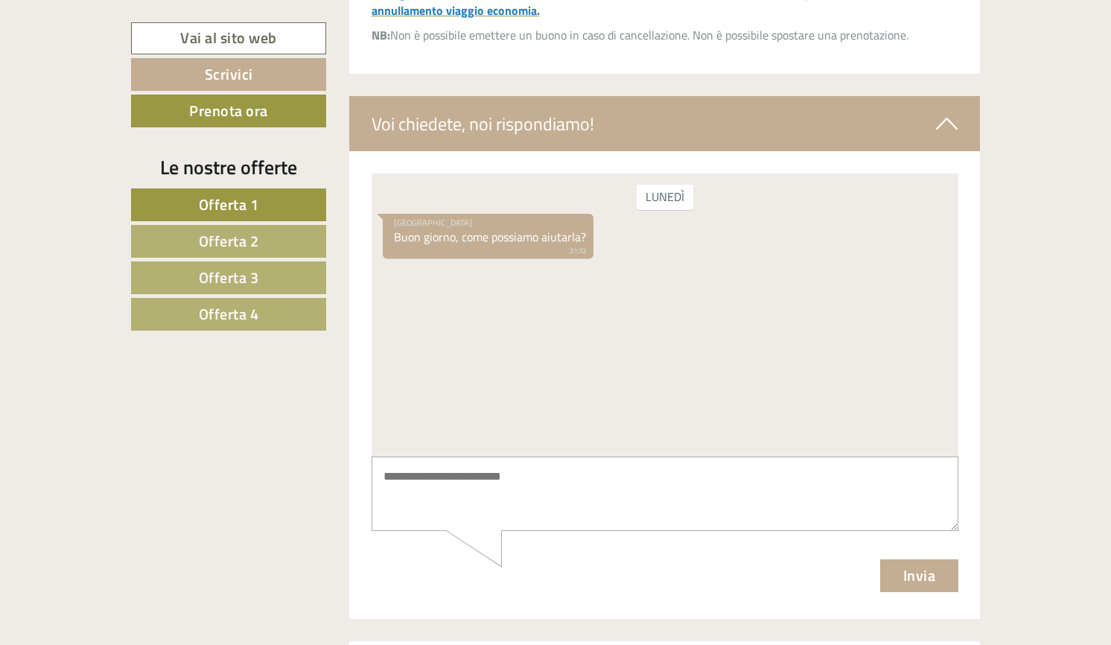
scroll to position [7382, 0]
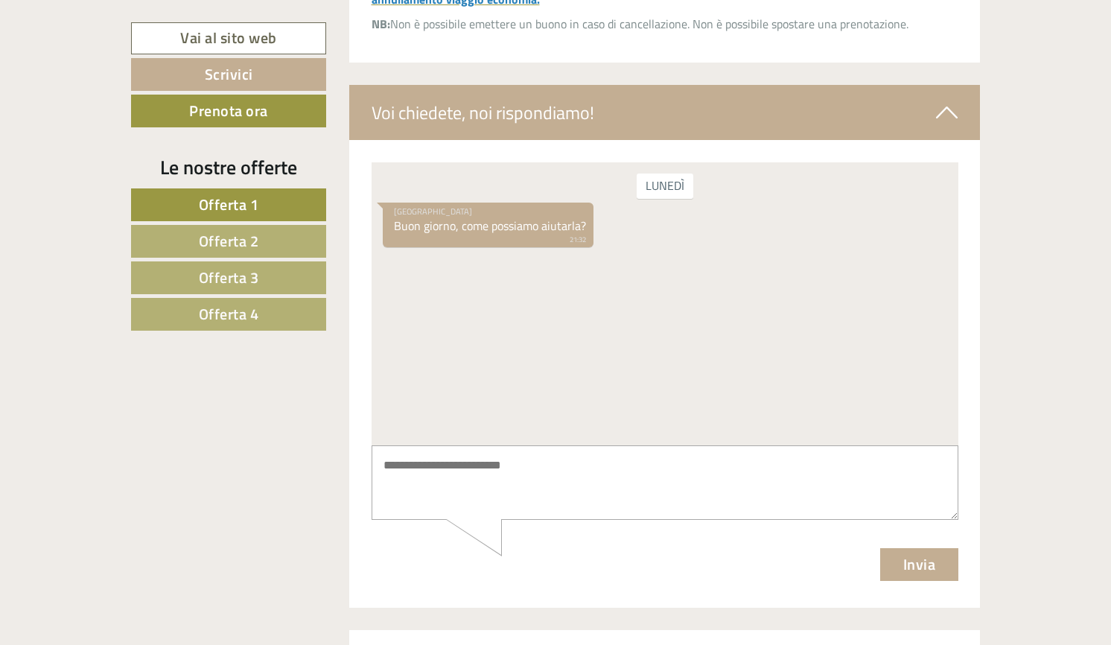
click at [533, 465] on textarea at bounding box center [664, 482] width 587 height 75
type textarea "*********"
click at [935, 575] on button "Invia" at bounding box center [919, 564] width 79 height 33
click at [611, 480] on textarea at bounding box center [664, 482] width 587 height 75
click at [586, 473] on textarea "**********" at bounding box center [664, 482] width 587 height 75
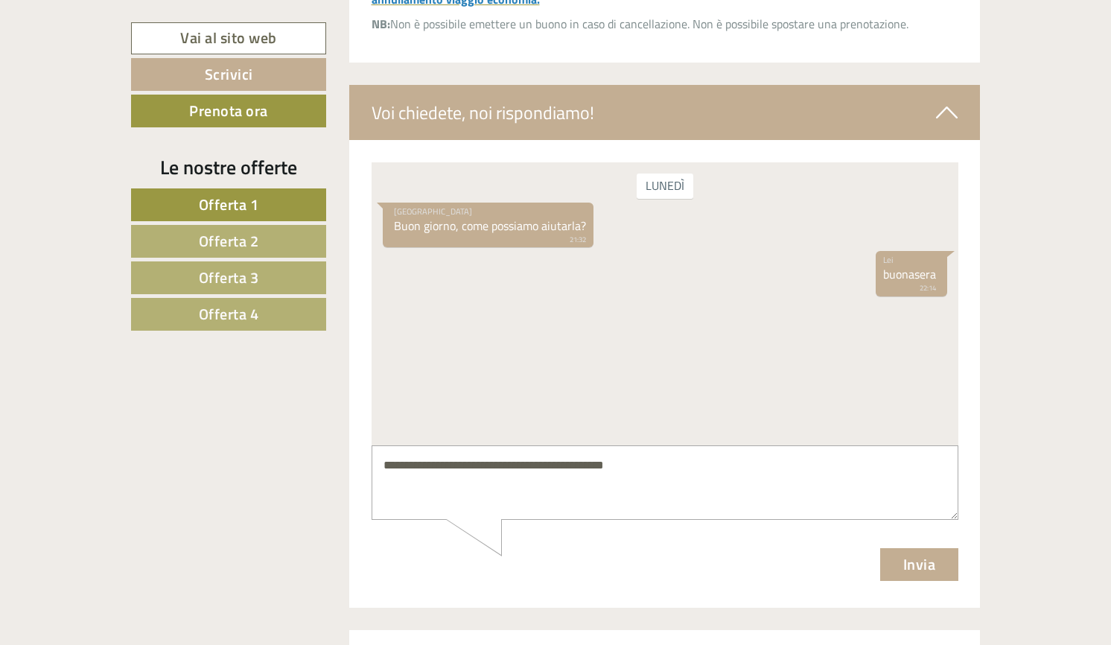
type textarea "**********"
click at [901, 566] on button "Invia" at bounding box center [919, 564] width 79 height 33
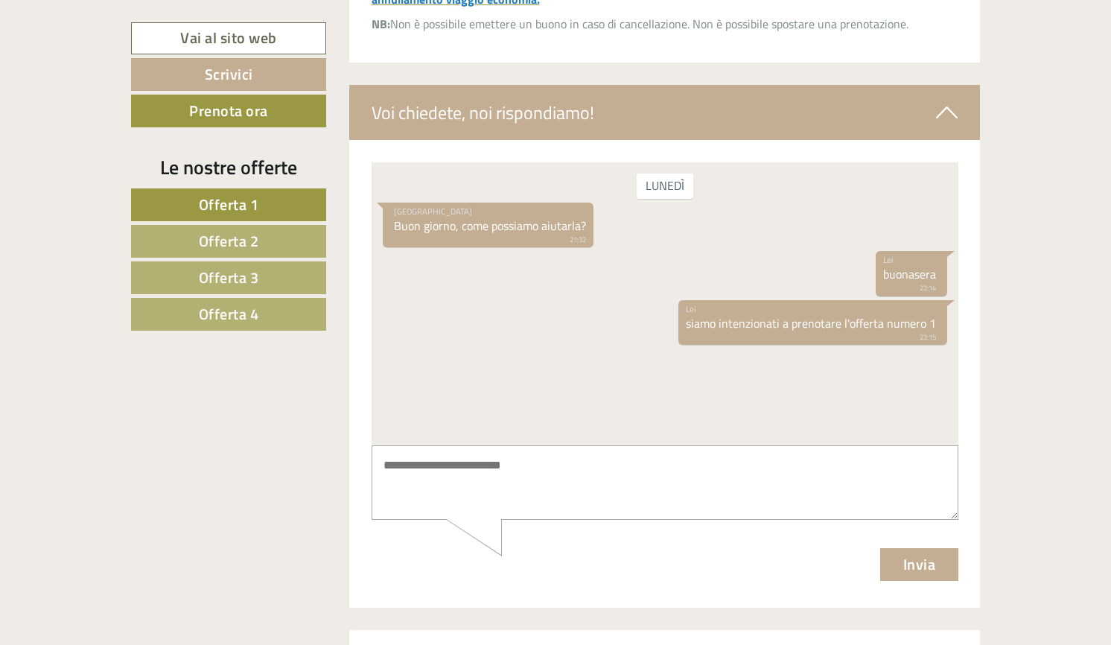
click at [670, 459] on textarea at bounding box center [664, 482] width 587 height 75
type textarea "**********"
click at [935, 577] on button "Invia" at bounding box center [919, 564] width 79 height 33
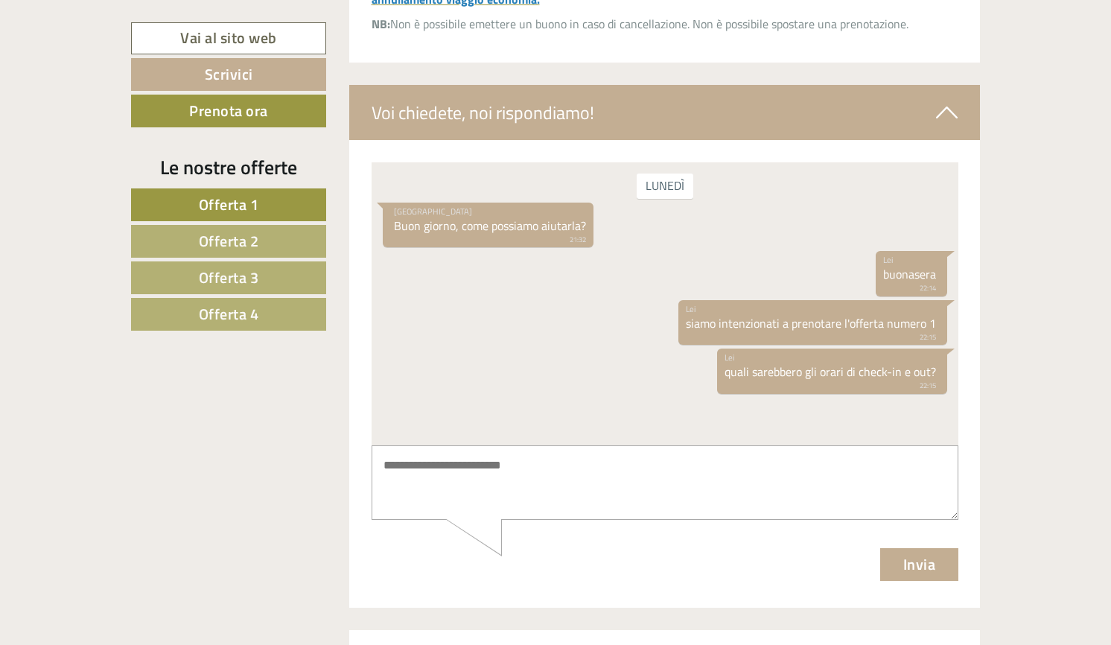
click at [942, 568] on div at bounding box center [665, 374] width 632 height 468
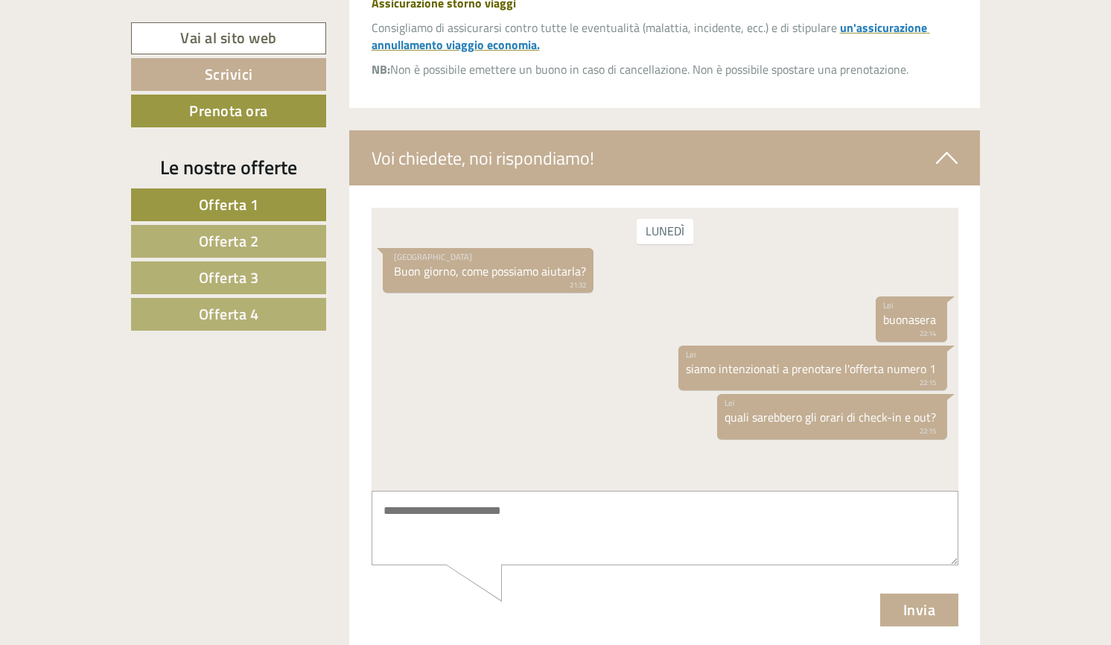
scroll to position [7336, 0]
click at [951, 146] on icon at bounding box center [947, 158] width 22 height 25
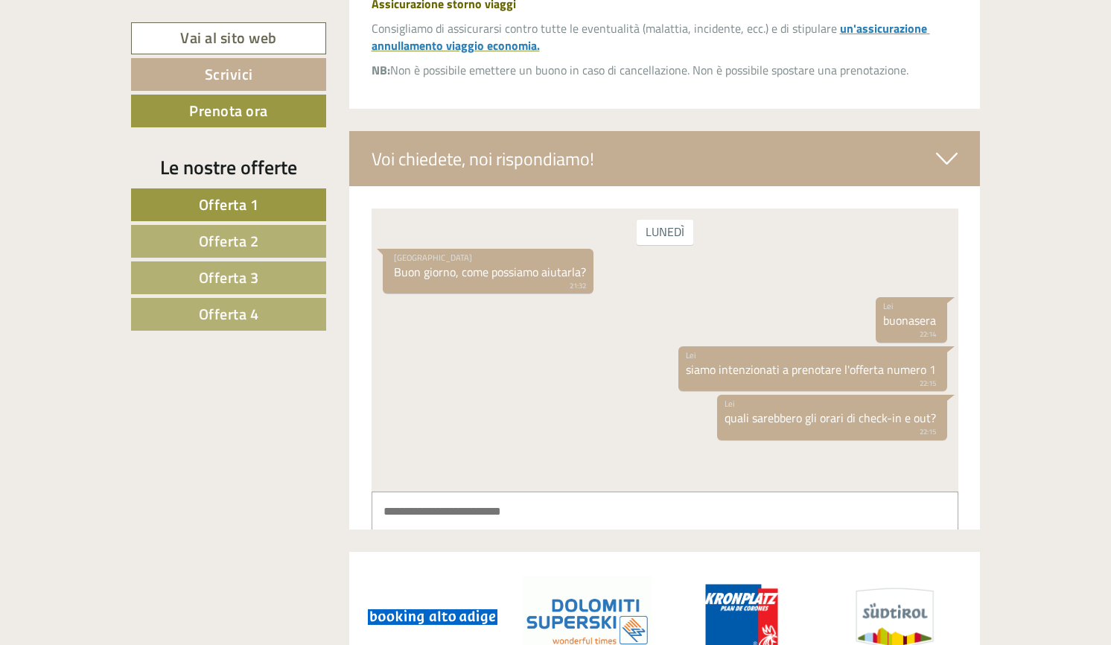
scroll to position [7065, 0]
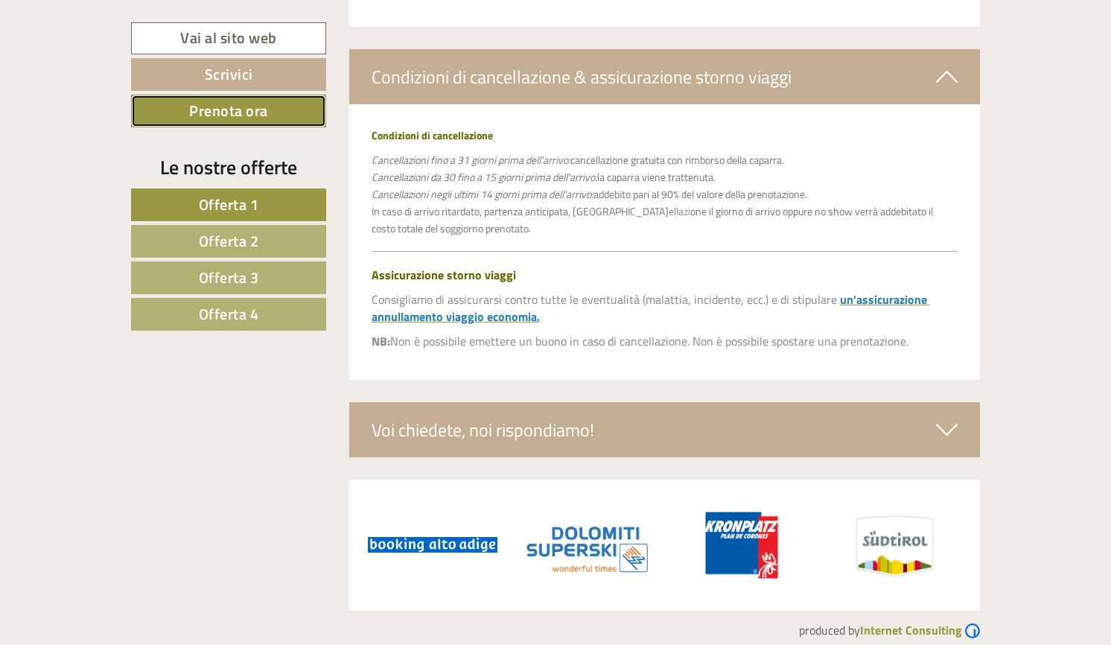
click at [248, 113] on link "Prenota ora" at bounding box center [228, 111] width 195 height 33
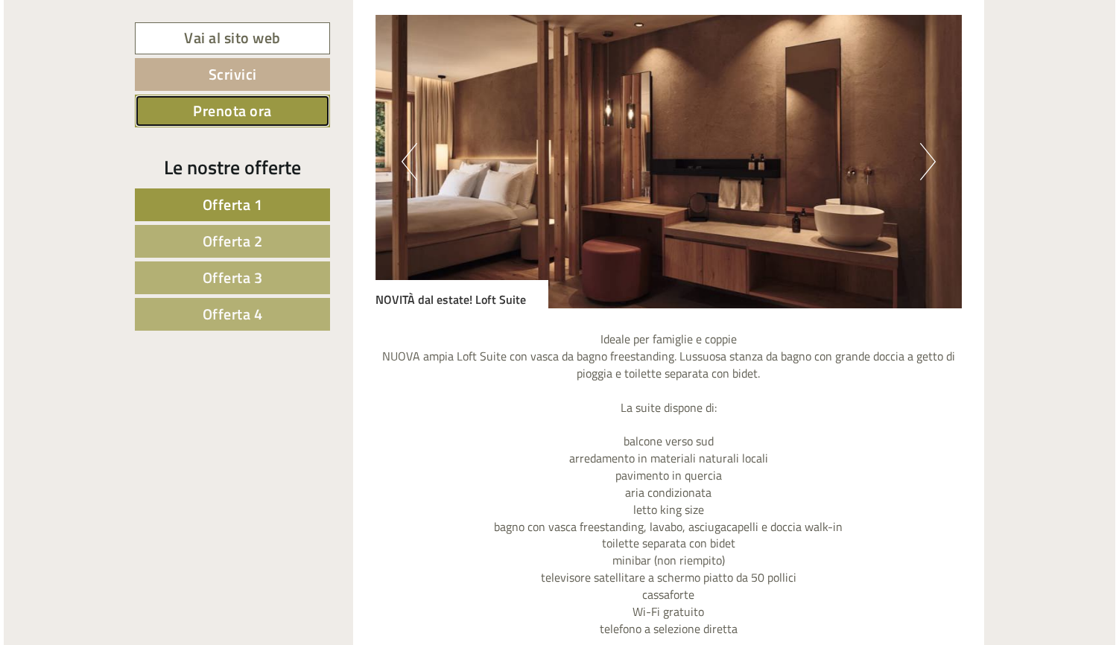
scroll to position [1633, 0]
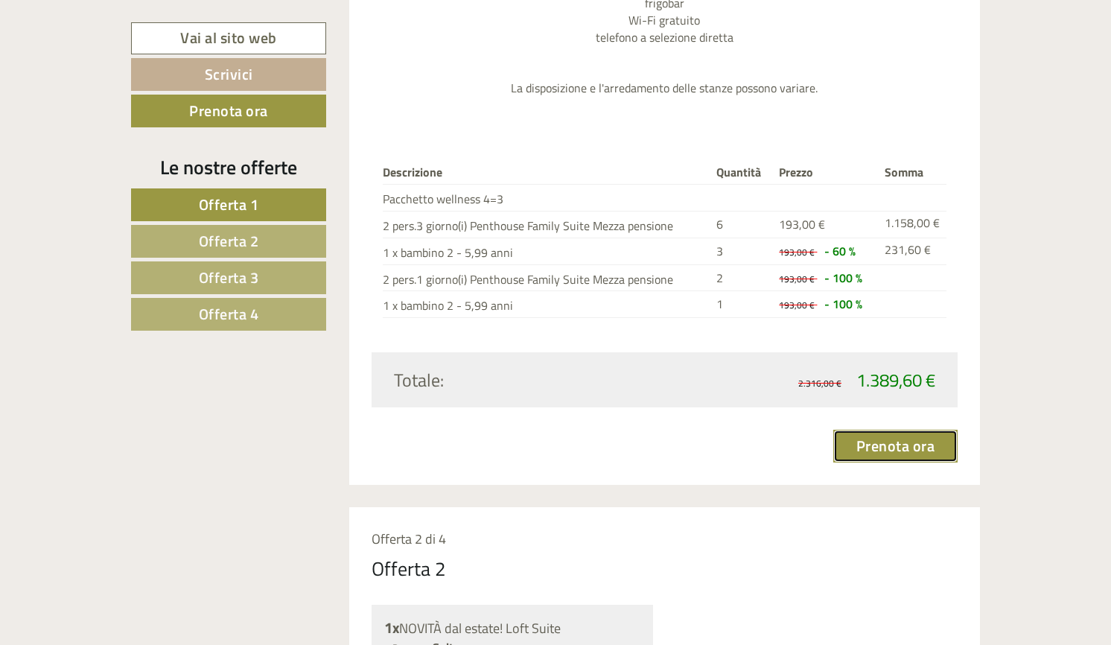
click at [908, 448] on link "Prenota ora" at bounding box center [895, 446] width 125 height 33
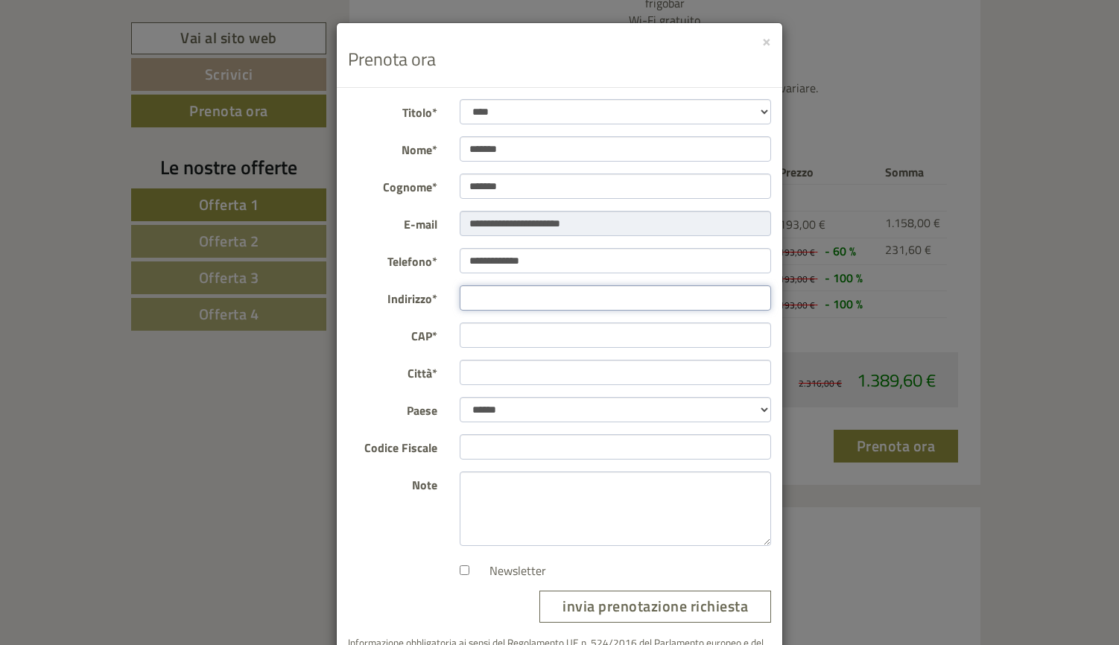
click at [492, 297] on input "Indirizzo*" at bounding box center [616, 297] width 312 height 25
type input "**********"
type input "*****"
type input "*********"
click at [530, 446] on input "Codice Fiscale" at bounding box center [616, 446] width 312 height 25
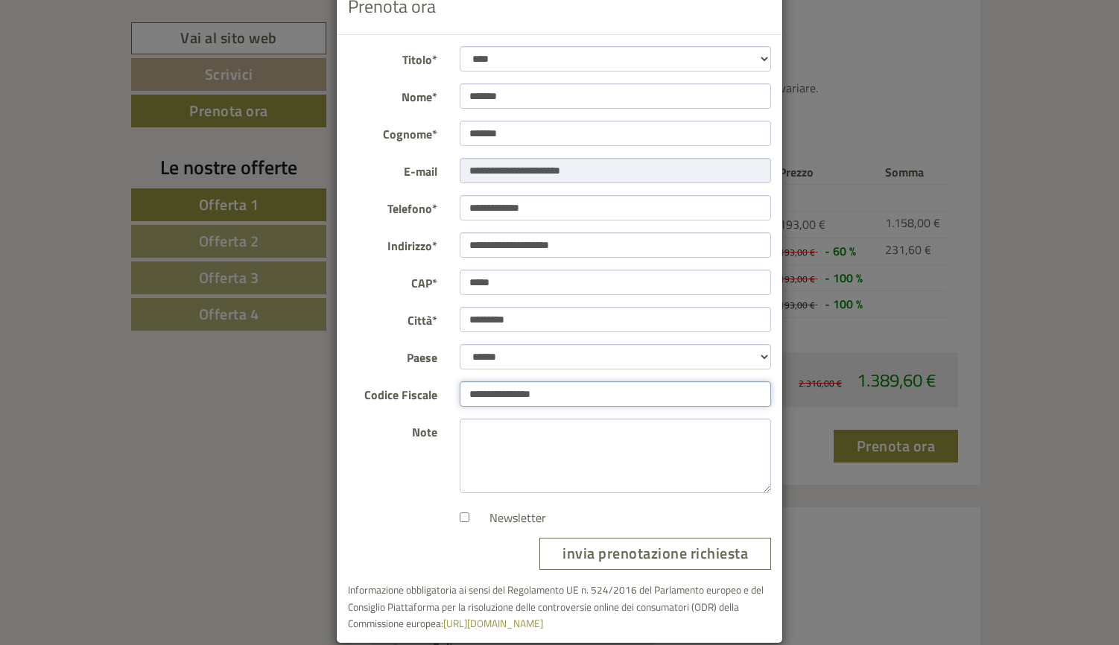
scroll to position [74, 0]
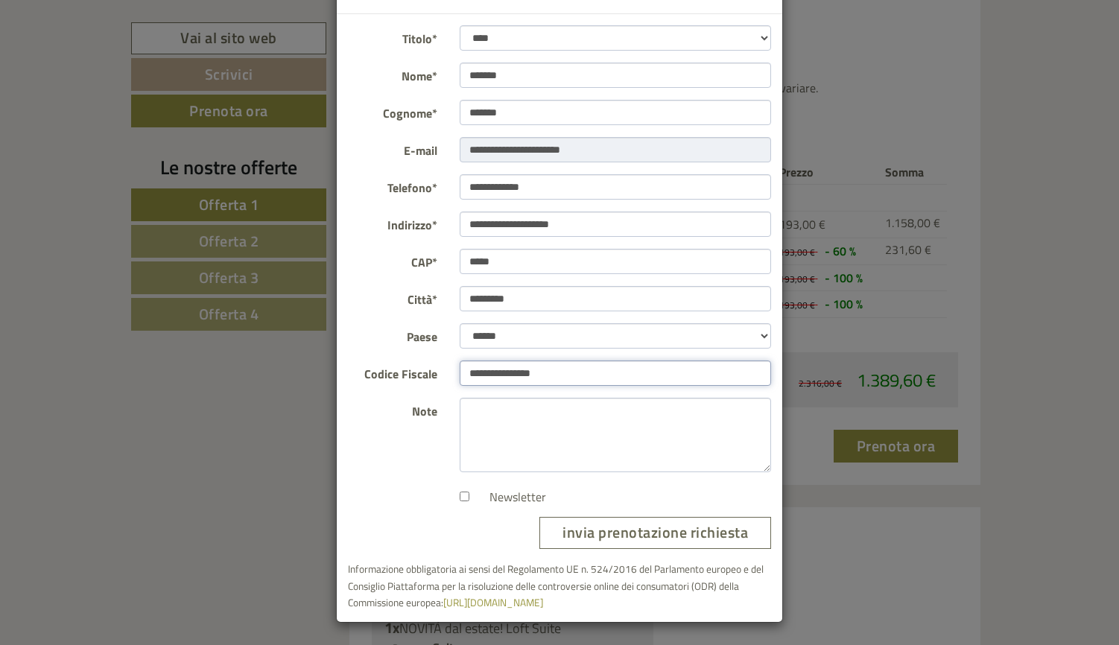
type input "**********"
click at [668, 536] on button "invia prenotazione richiesta" at bounding box center [655, 533] width 232 height 32
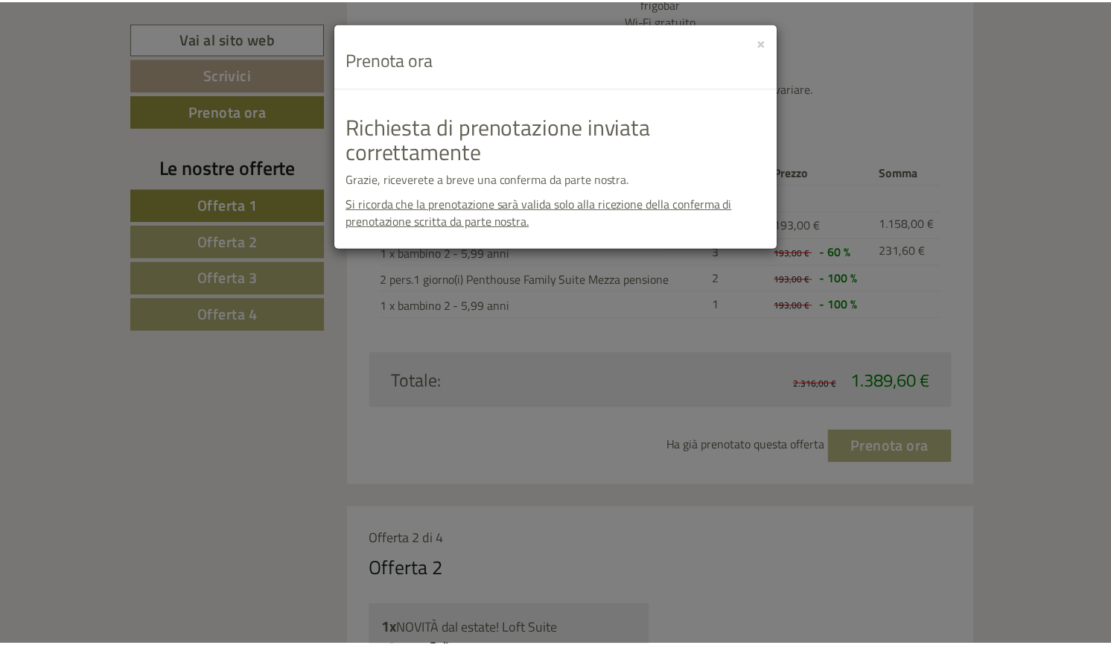
scroll to position [0, 0]
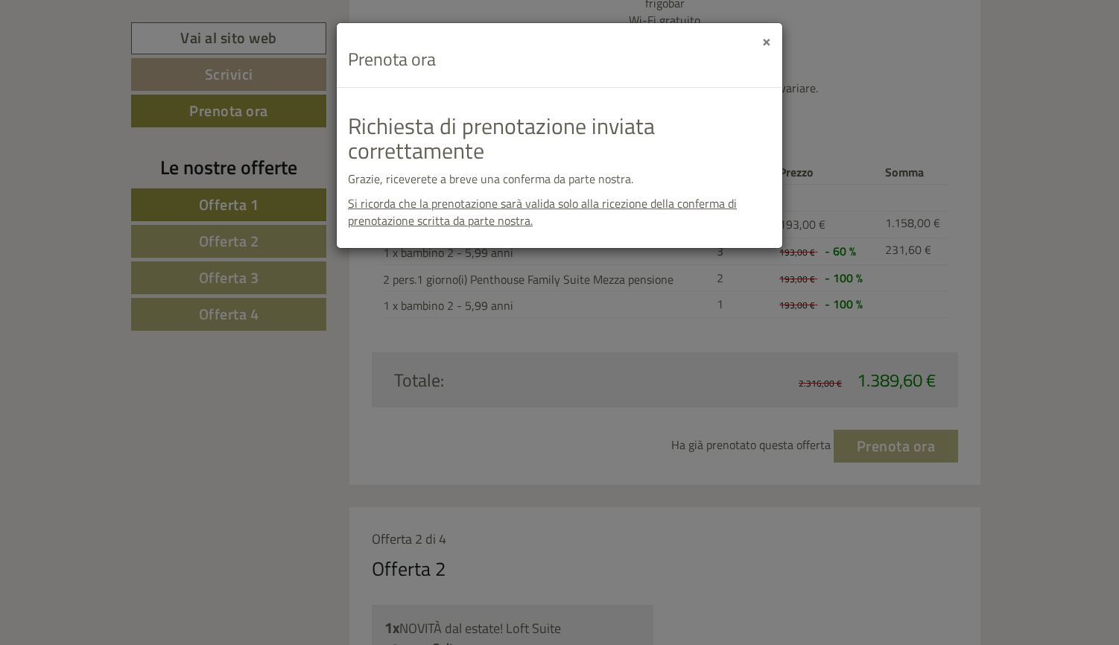
click at [764, 45] on button "×" at bounding box center [766, 41] width 9 height 16
